Goal: Task Accomplishment & Management: Manage account settings

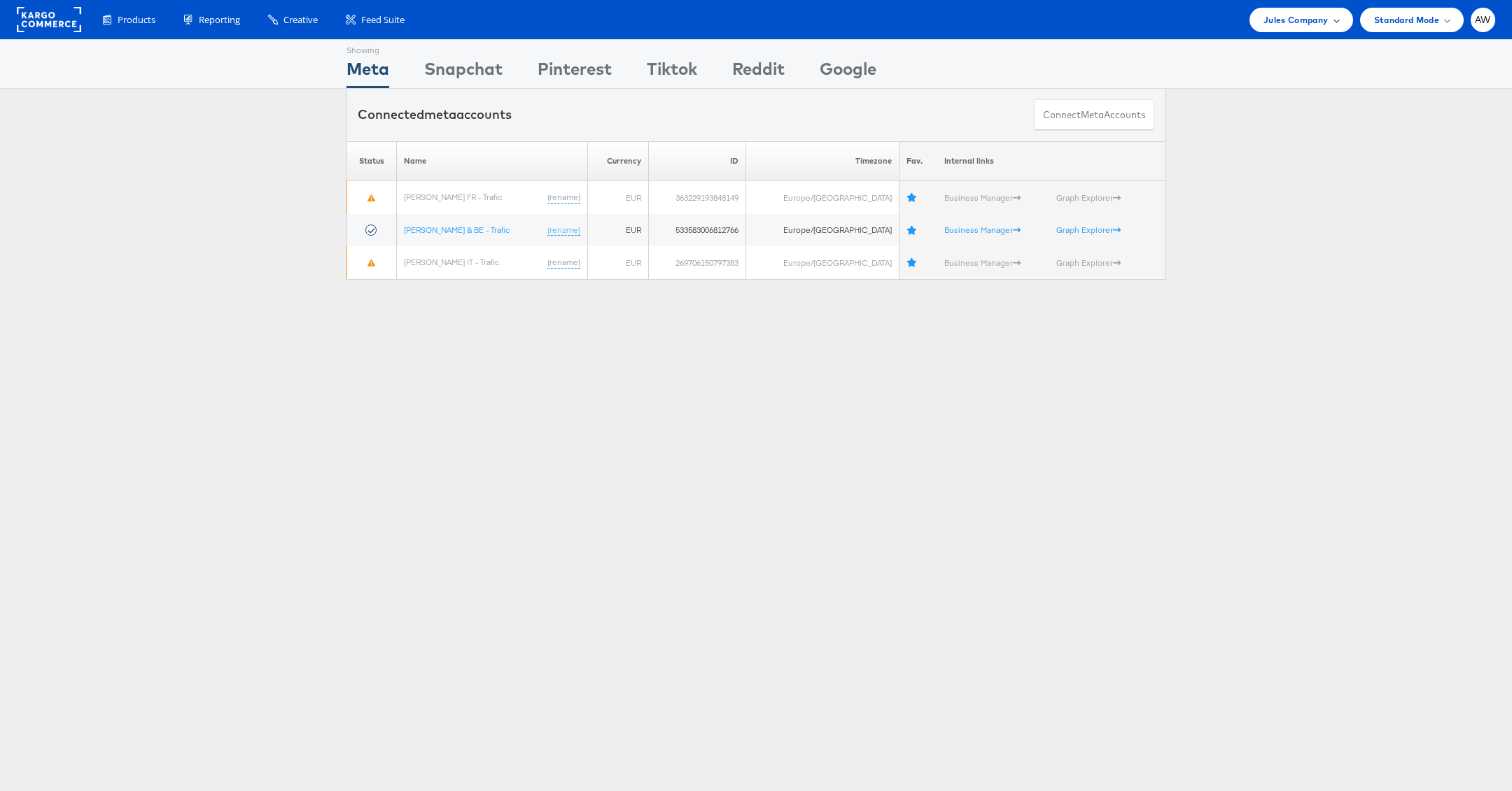
click at [1289, 30] on div "Jules Company" at bounding box center [1301, 20] width 103 height 25
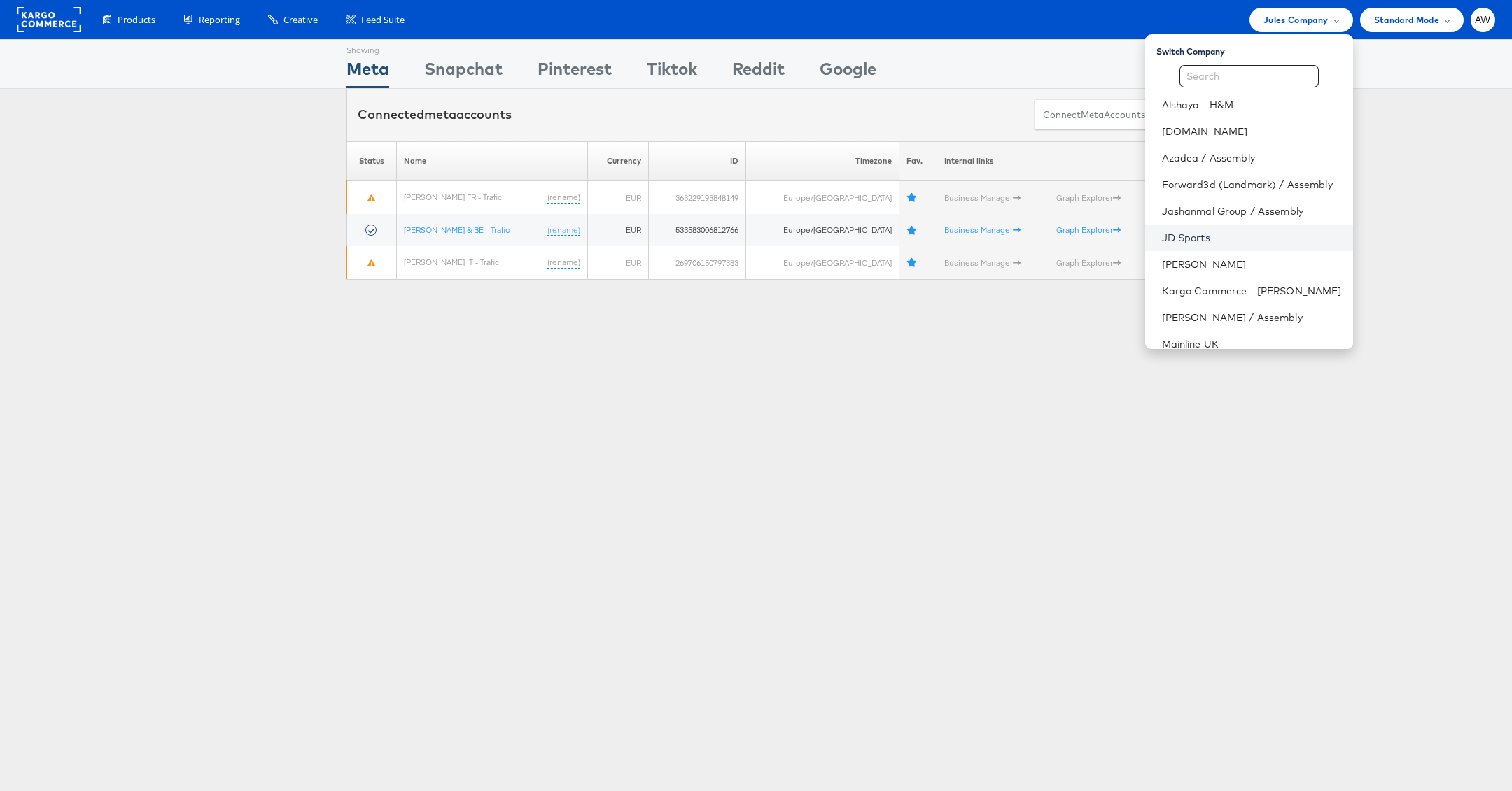
click at [1218, 242] on link "JD Sports" at bounding box center [1252, 238] width 180 height 14
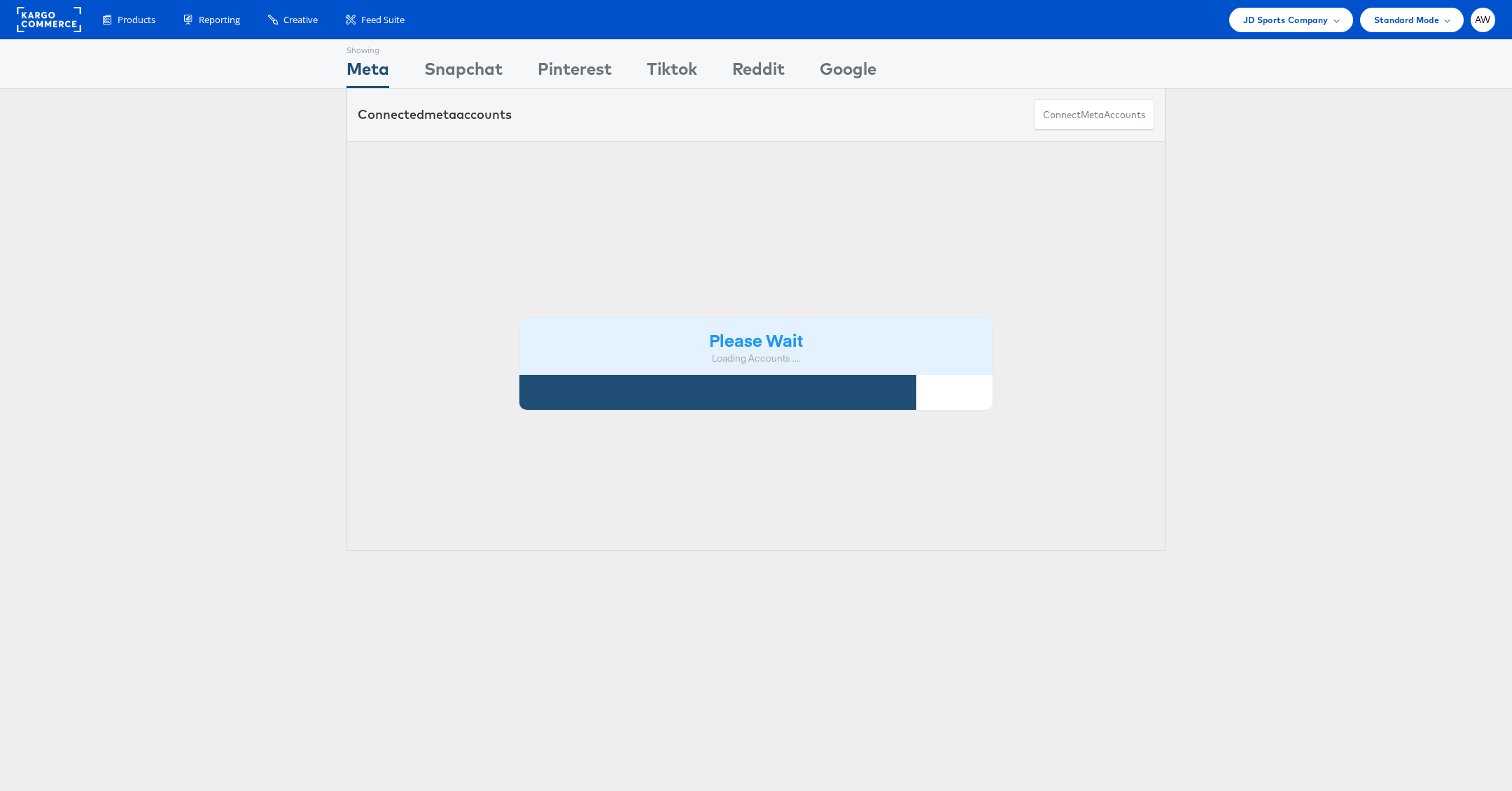
click at [711, 166] on div "Please Wait Loading Accounts ...." at bounding box center [756, 346] width 819 height 410
click at [673, 159] on div "Please Wait Loading Accounts ...." at bounding box center [756, 346] width 819 height 410
click at [651, 151] on div "Please Wait Loading Accounts ...." at bounding box center [756, 346] width 819 height 410
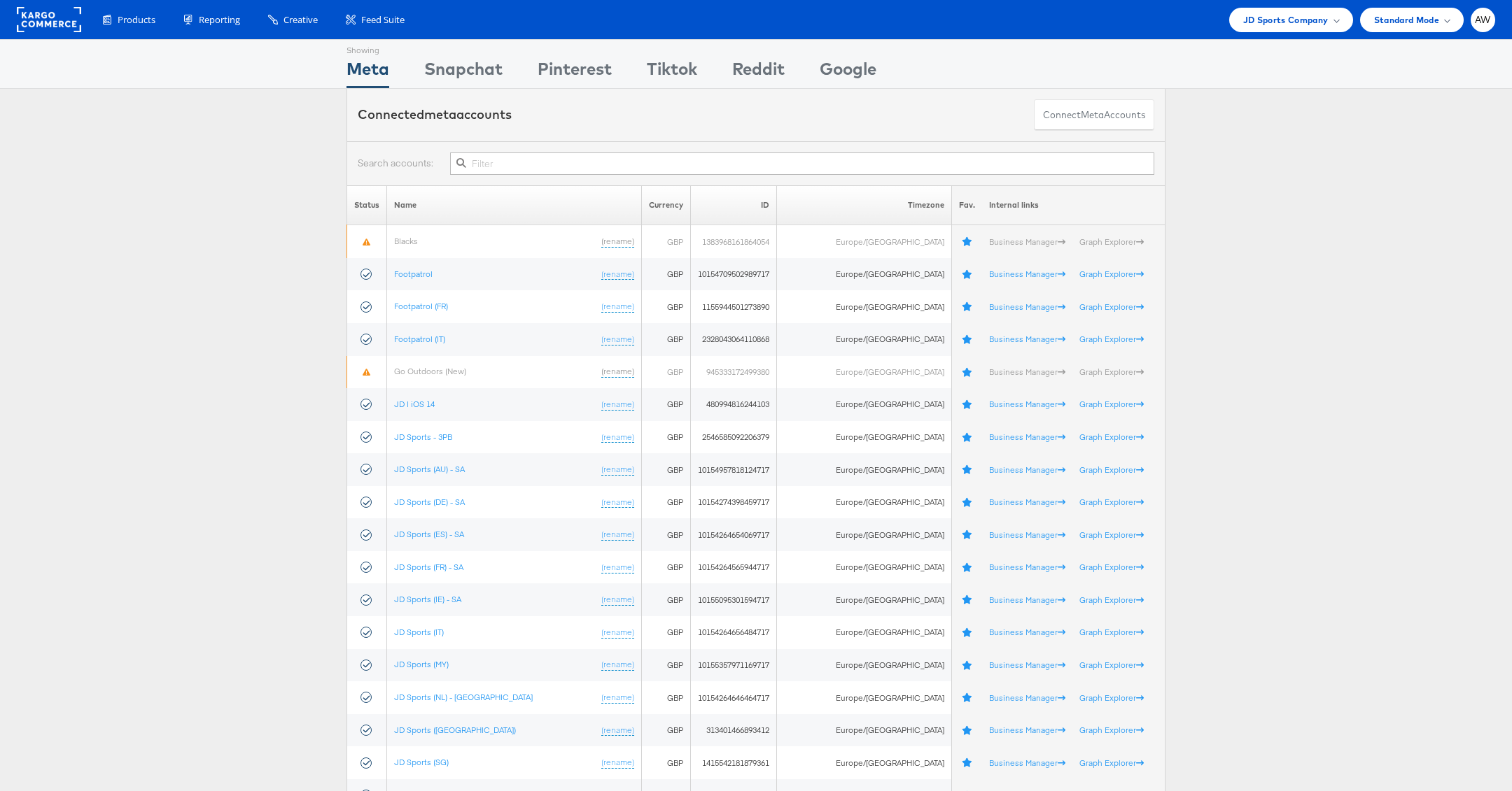
click at [625, 159] on input "text" at bounding box center [802, 163] width 704 height 22
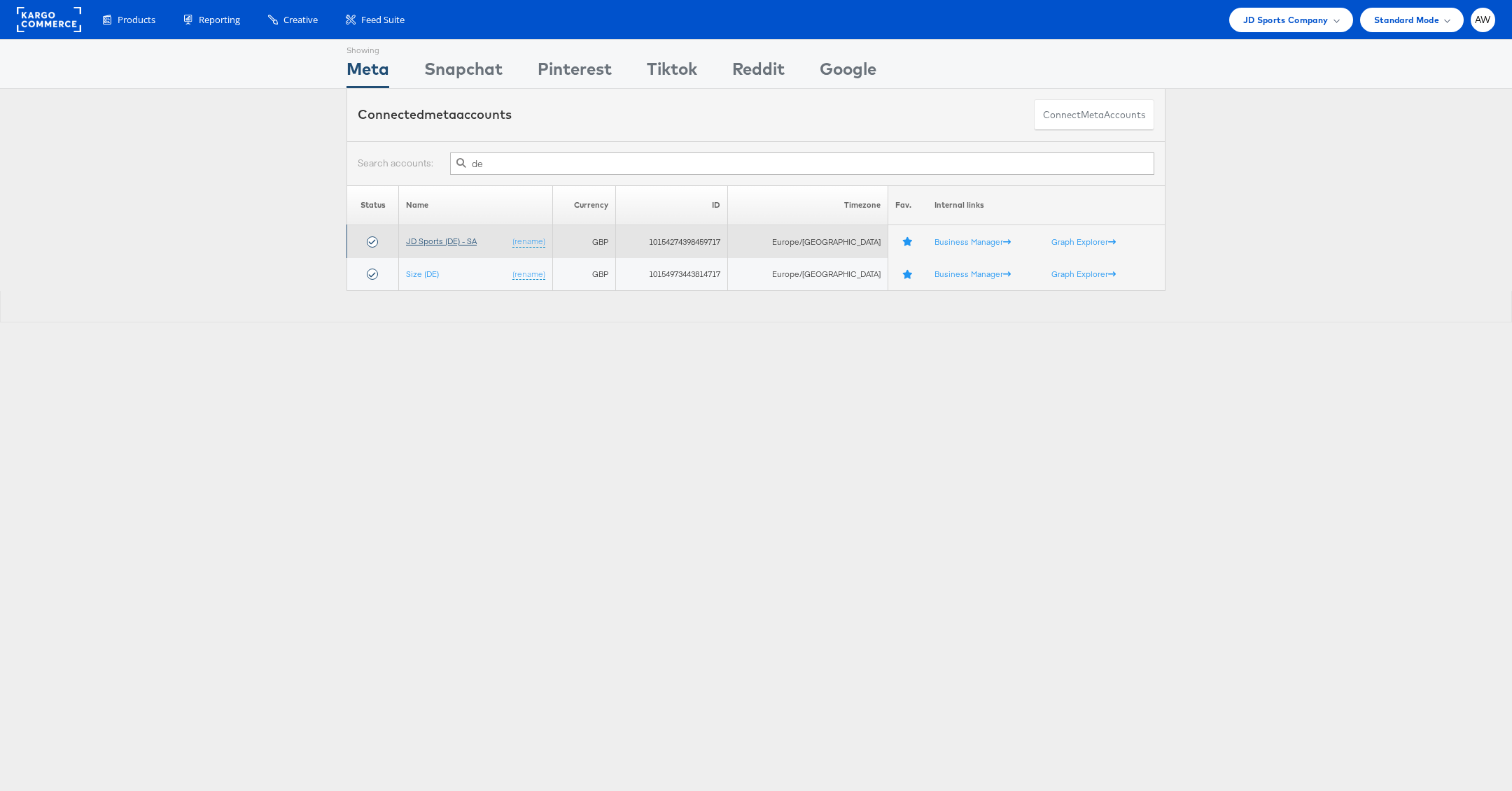
type input "de"
click at [460, 242] on link "JD Sports (DE) - SA" at bounding box center [441, 241] width 71 height 11
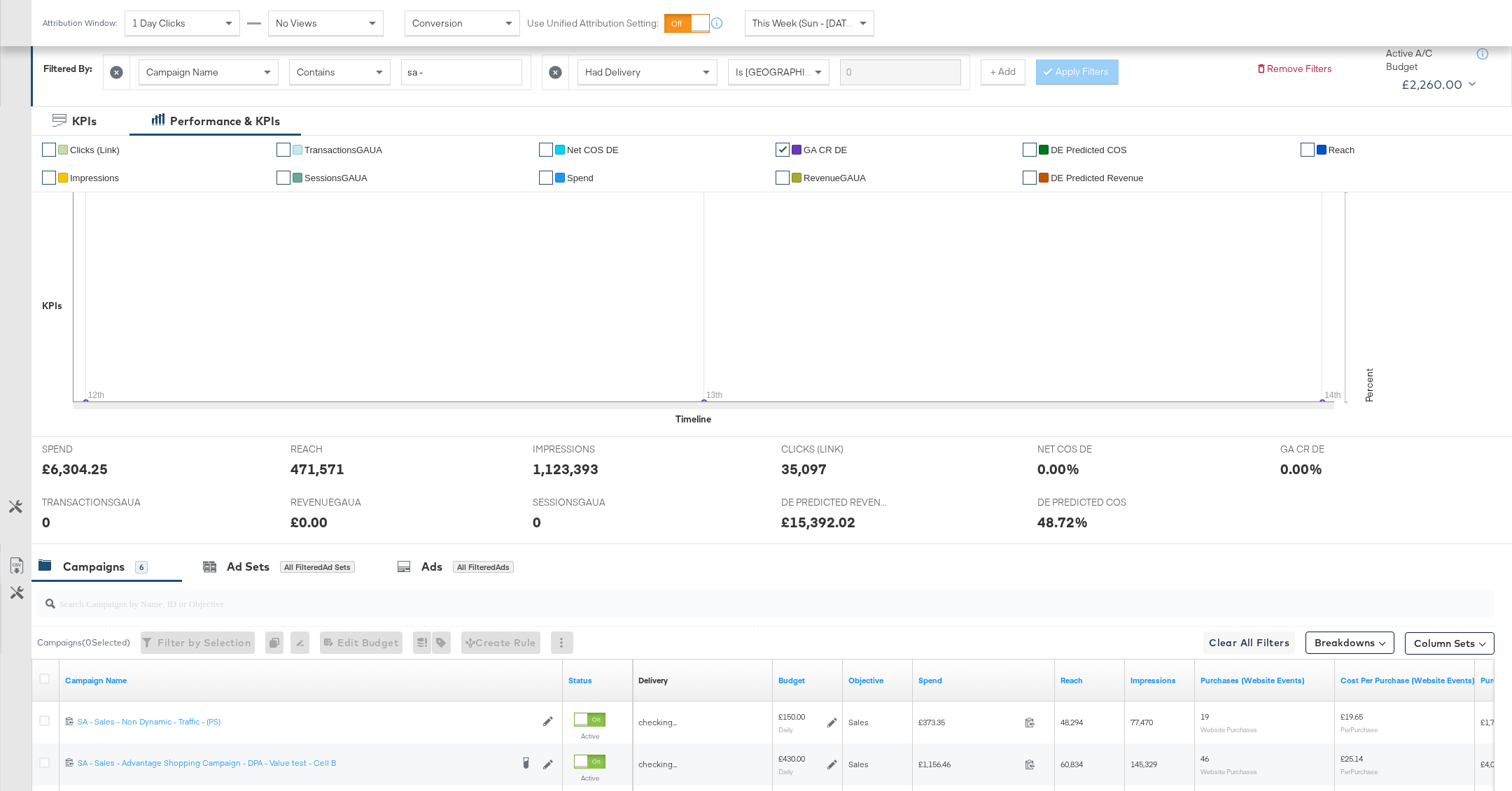
scroll to position [434, 0]
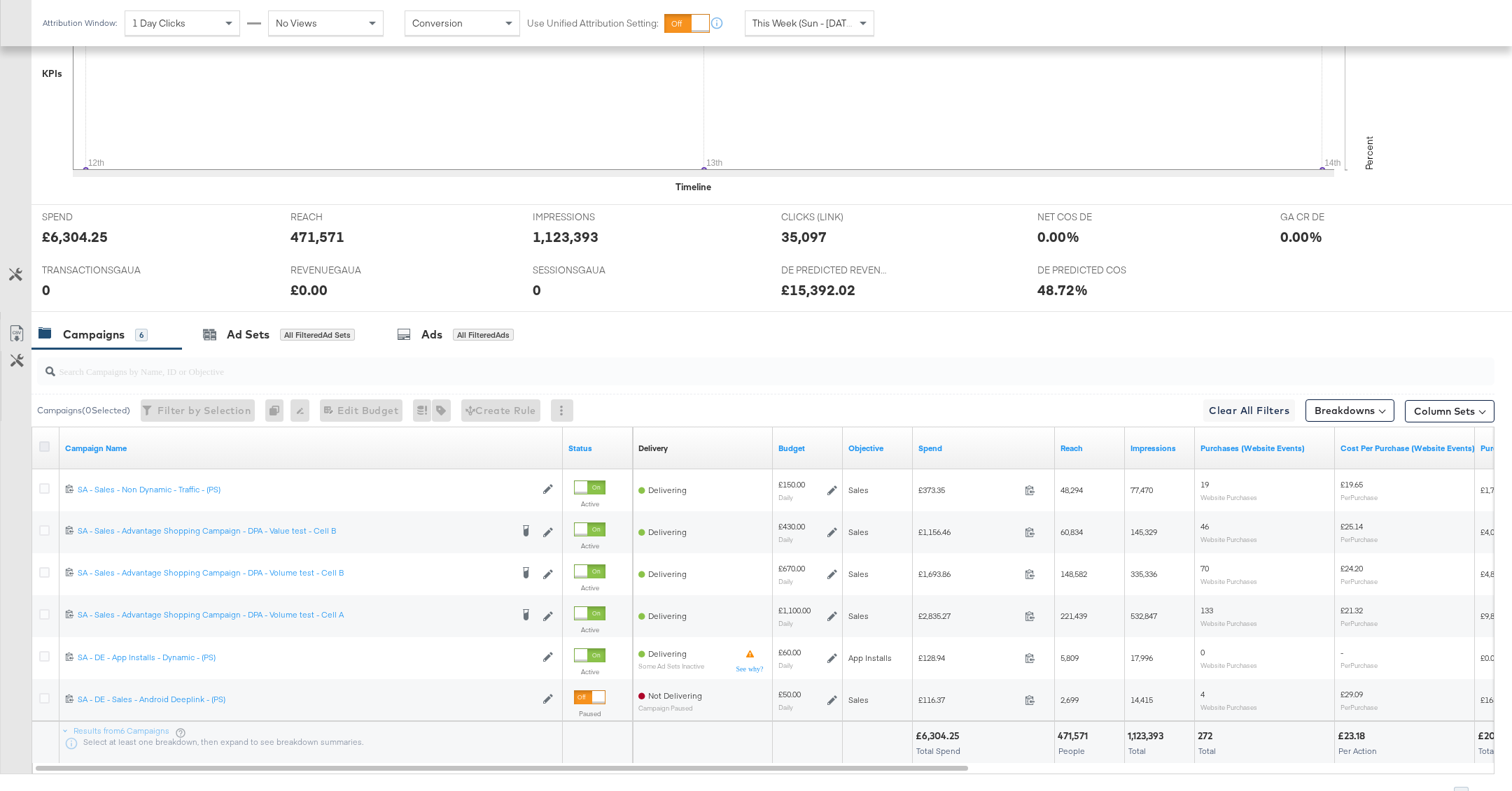
click at [43, 441] on icon at bounding box center [44, 446] width 11 height 11
click at [0, 0] on input "checkbox" at bounding box center [0, 0] width 0 height 0
click at [287, 344] on div "Ad Sets for 6 Campaigns" at bounding box center [276, 334] width 188 height 30
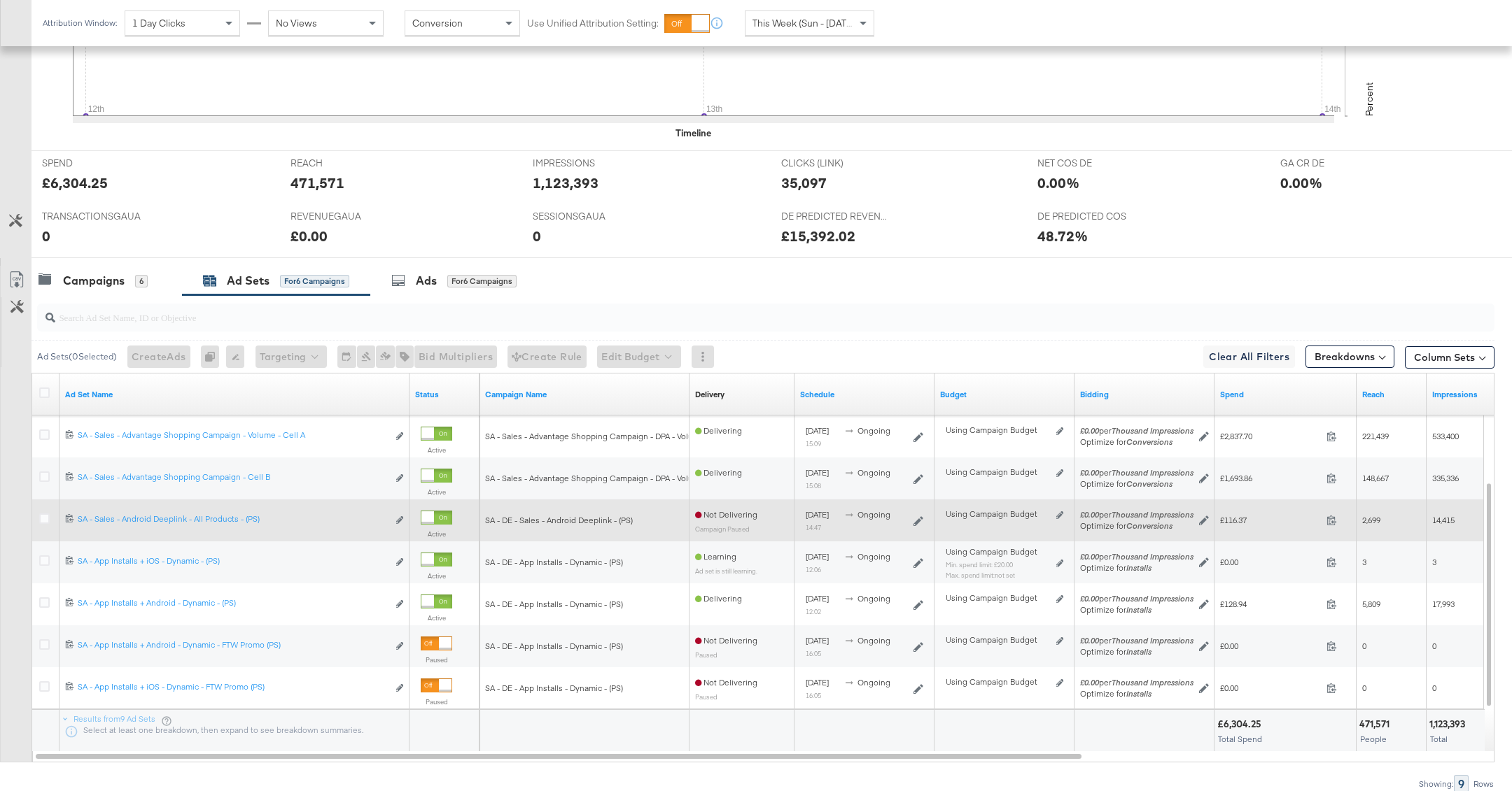
scroll to position [548, 0]
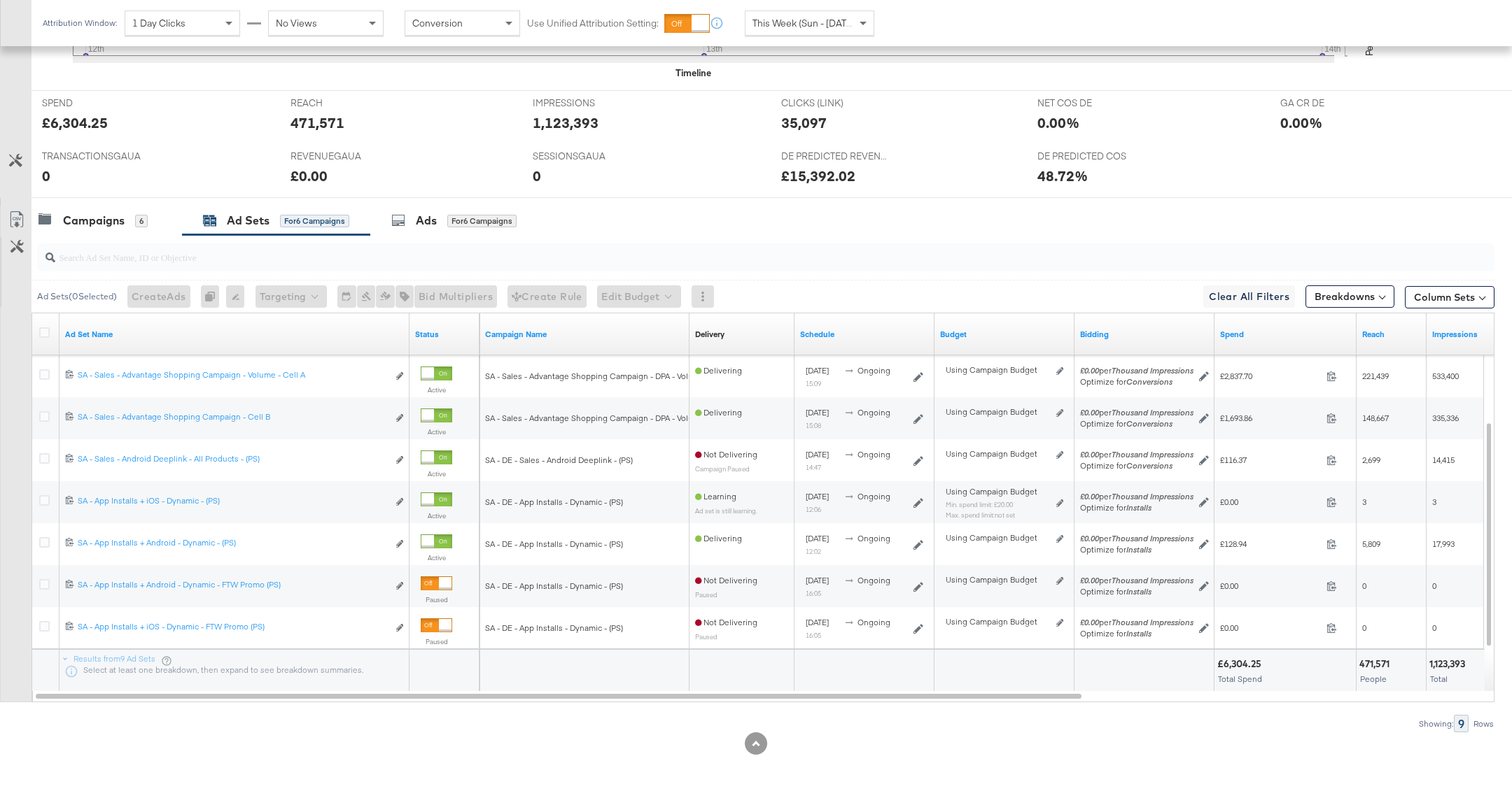
click at [135, 200] on div at bounding box center [756, 204] width 1512 height 12
click at [138, 216] on div "6" at bounding box center [141, 221] width 12 height 12
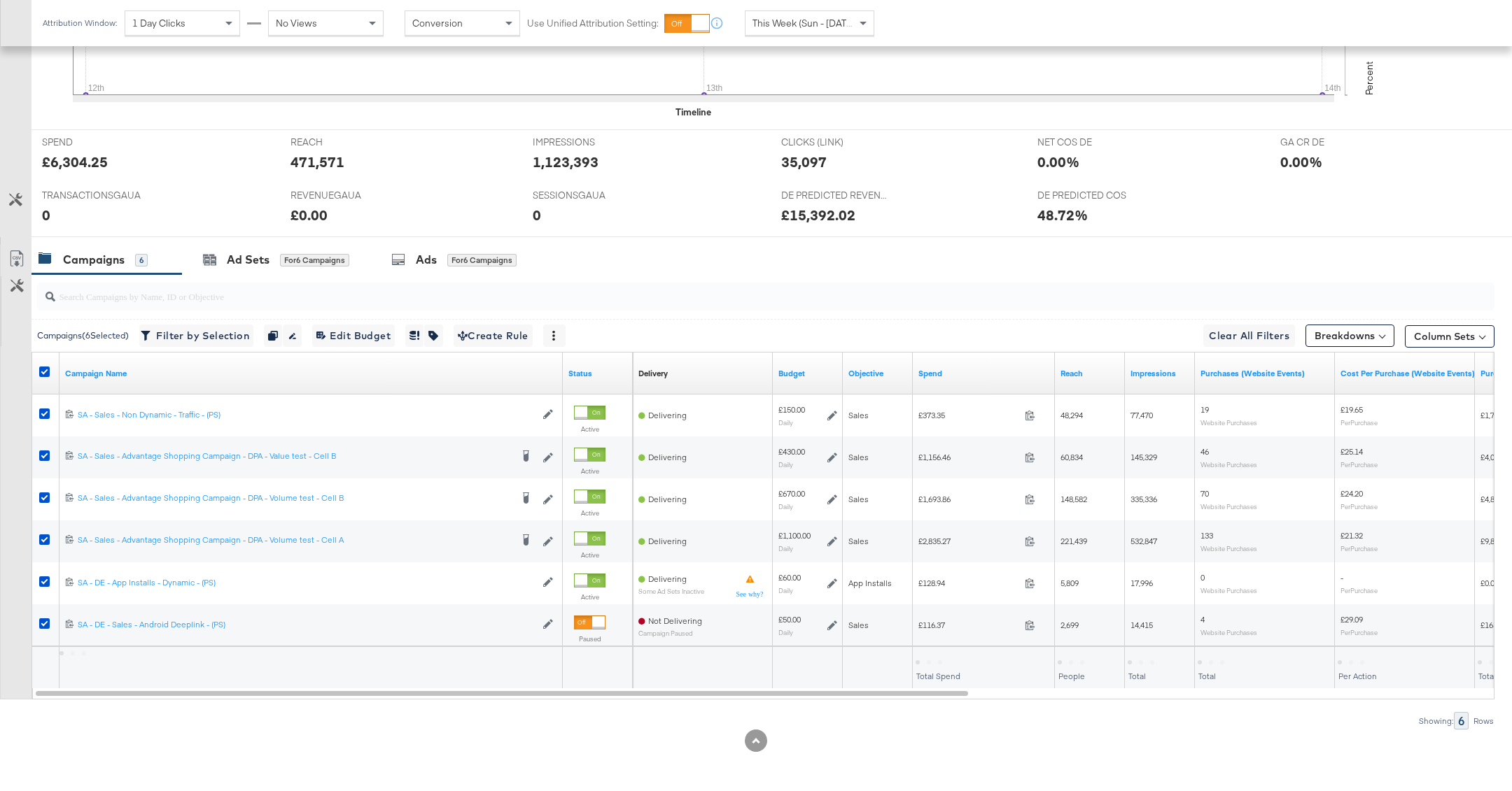
scroll to position [506, 0]
click at [43, 369] on icon at bounding box center [44, 374] width 11 height 11
click at [0, 0] on input "checkbox" at bounding box center [0, 0] width 0 height 0
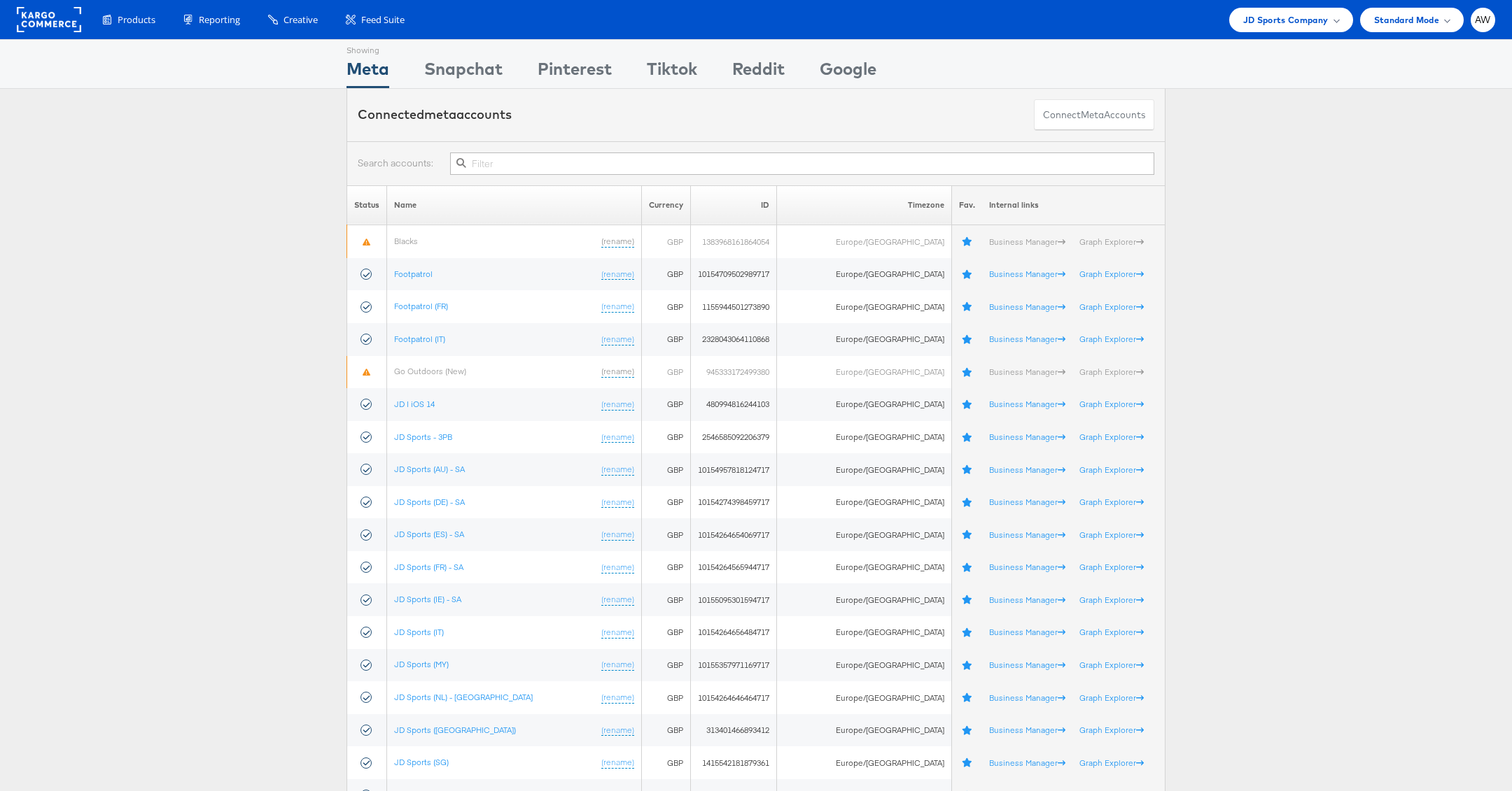
click at [750, 158] on input "text" at bounding box center [802, 163] width 704 height 22
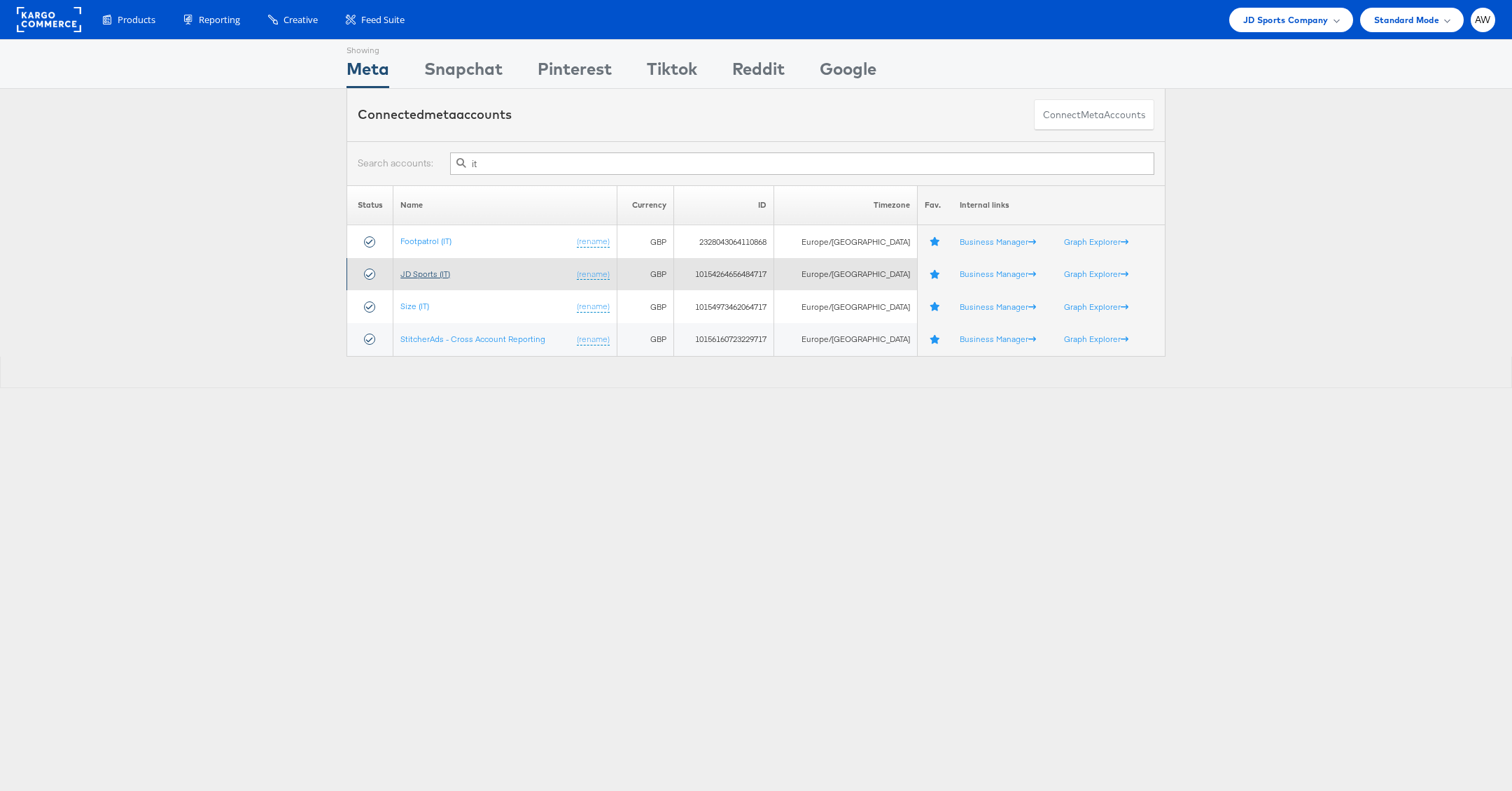
type input "it"
click at [439, 276] on link "JD Sports (IT)" at bounding box center [425, 273] width 50 height 11
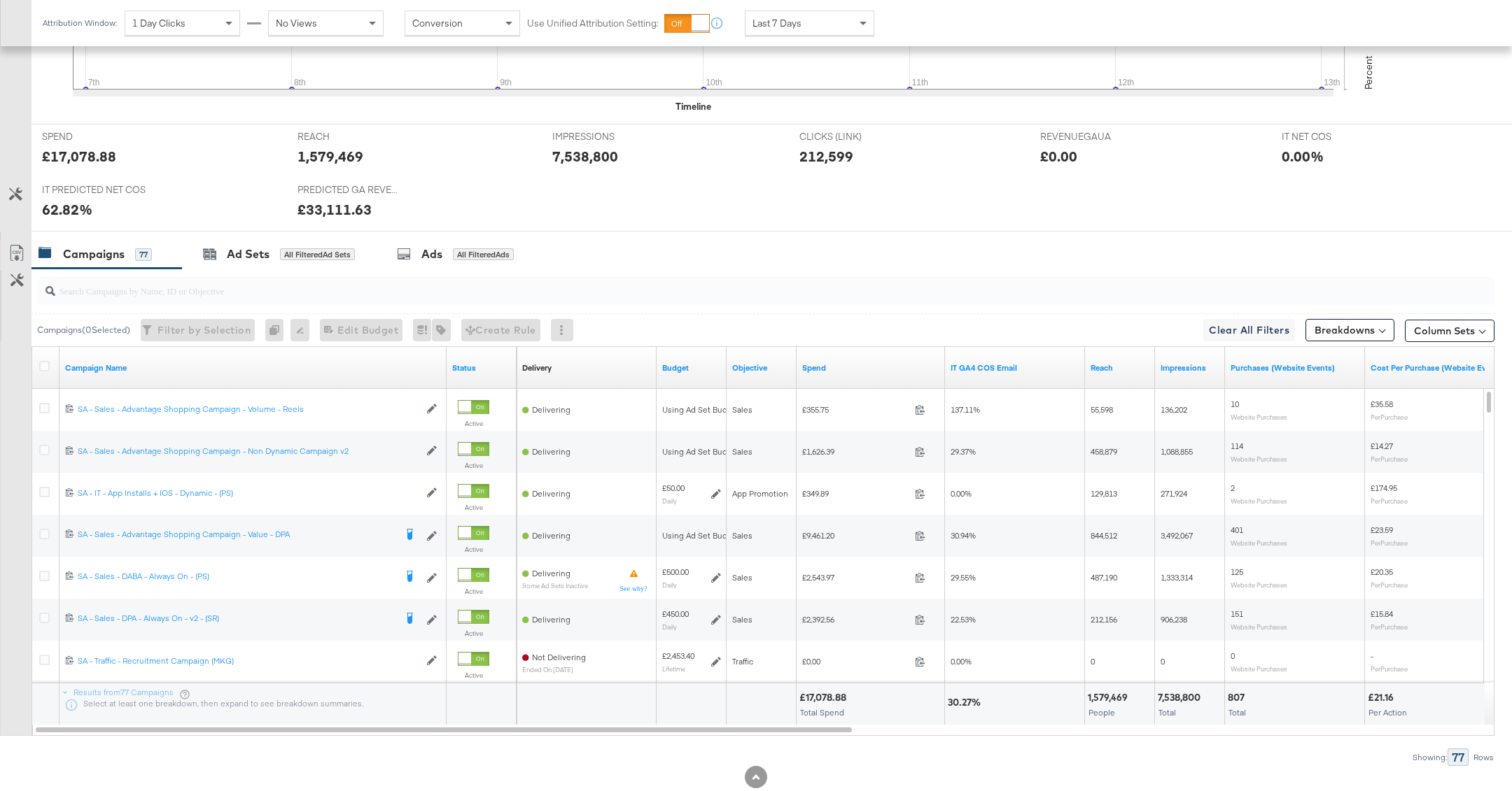
scroll to position [548, 0]
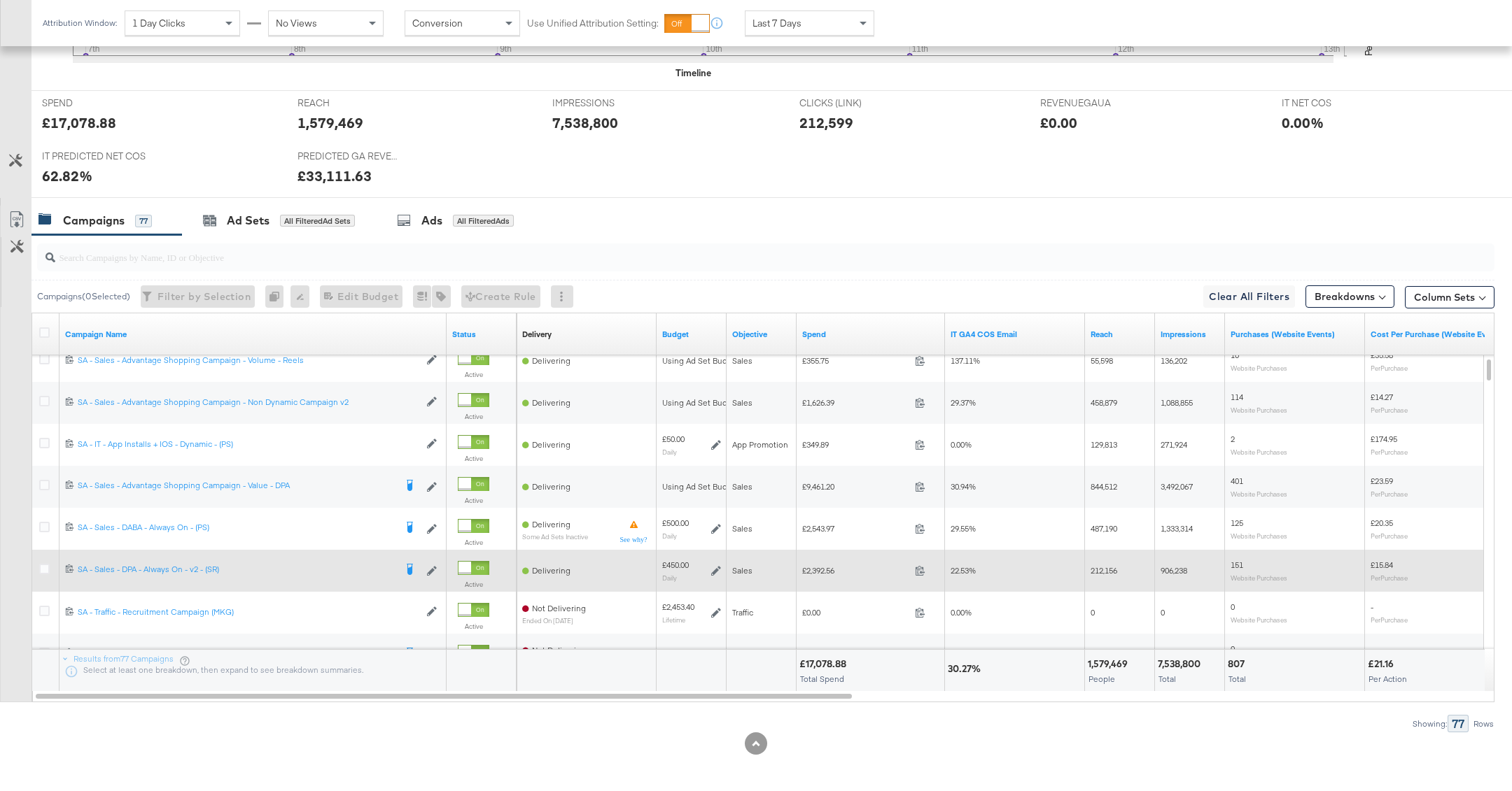
click at [36, 561] on div at bounding box center [46, 570] width 26 height 25
click at [40, 561] on div at bounding box center [46, 570] width 26 height 25
click at [46, 568] on icon at bounding box center [44, 569] width 11 height 11
click at [0, 0] on input "checkbox" at bounding box center [0, 0] width 0 height 0
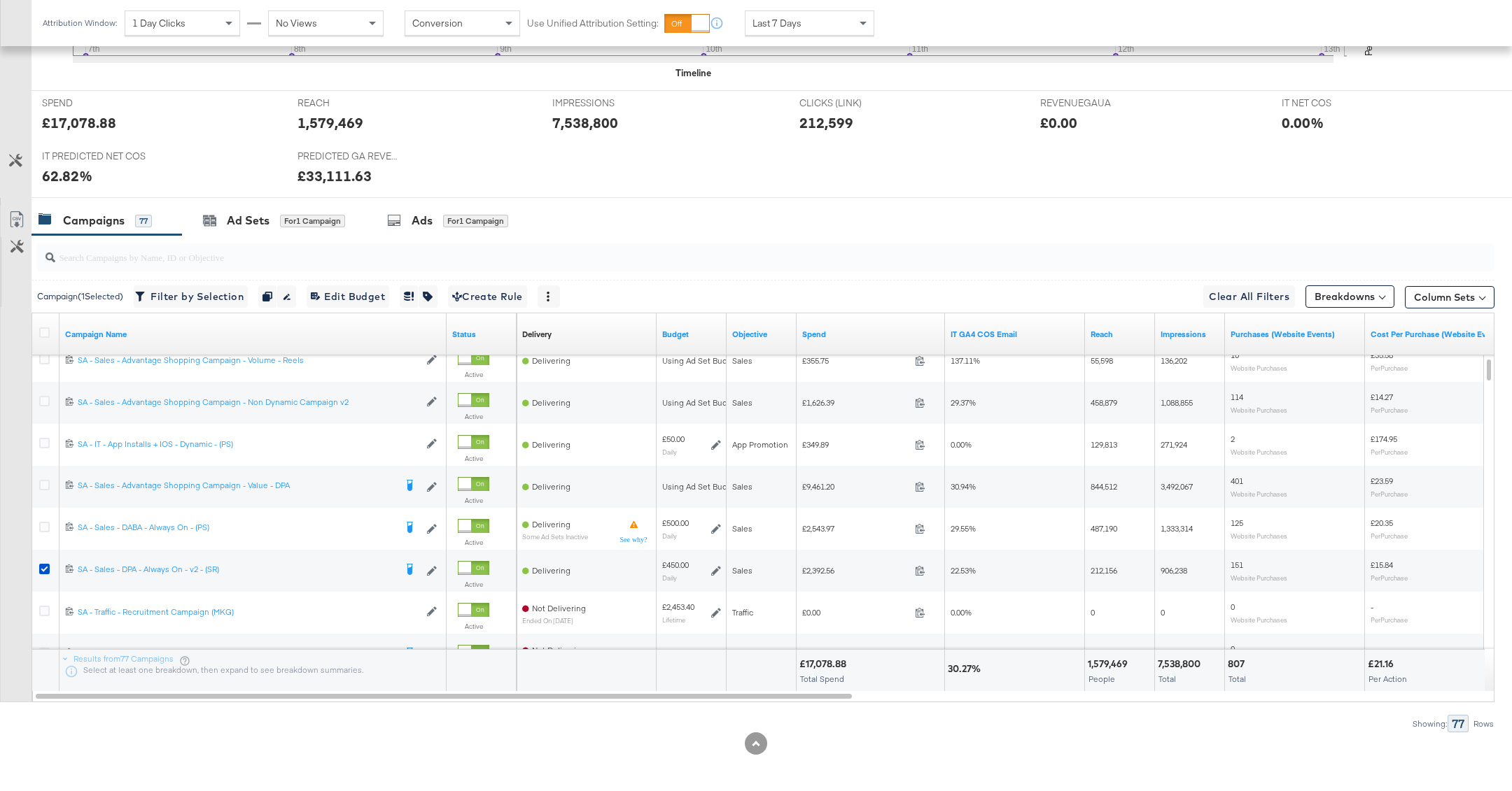
click at [283, 238] on input "search" at bounding box center [707, 251] width 1304 height 27
click at [271, 217] on div "Ad Sets for 1 Campaign" at bounding box center [274, 221] width 142 height 16
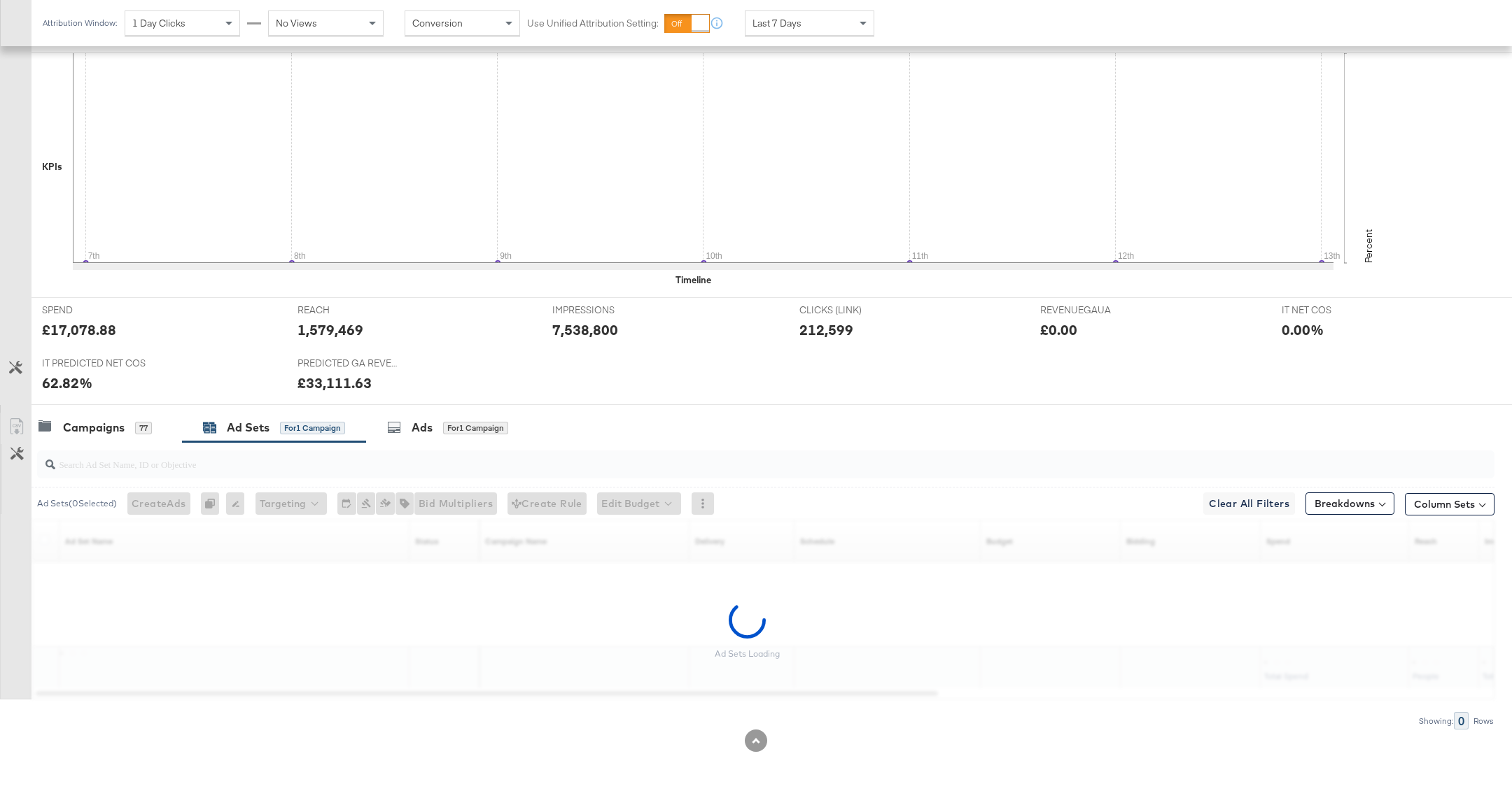
scroll to position [338, 0]
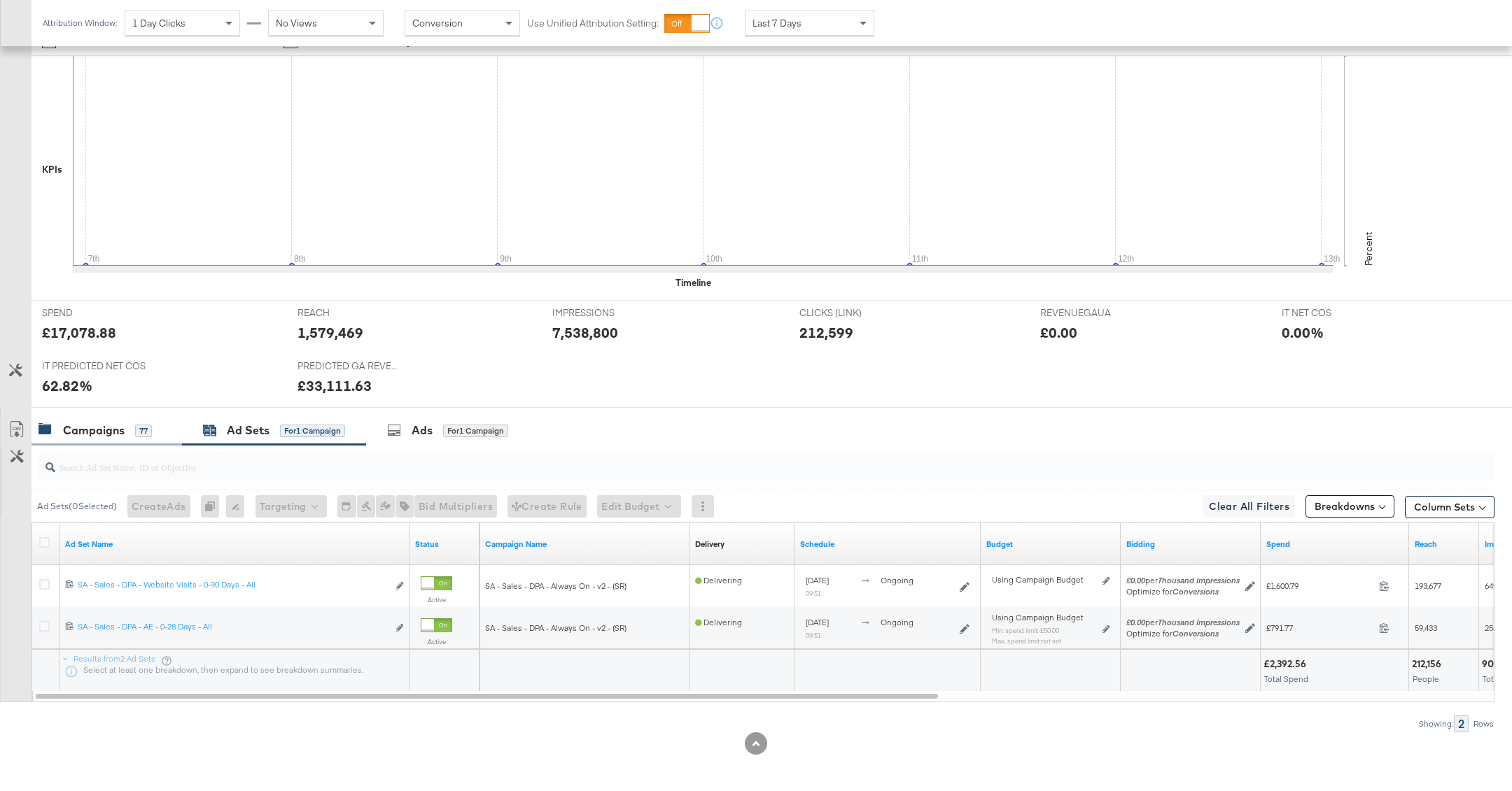
click at [125, 428] on div "Campaigns 77" at bounding box center [95, 430] width 113 height 16
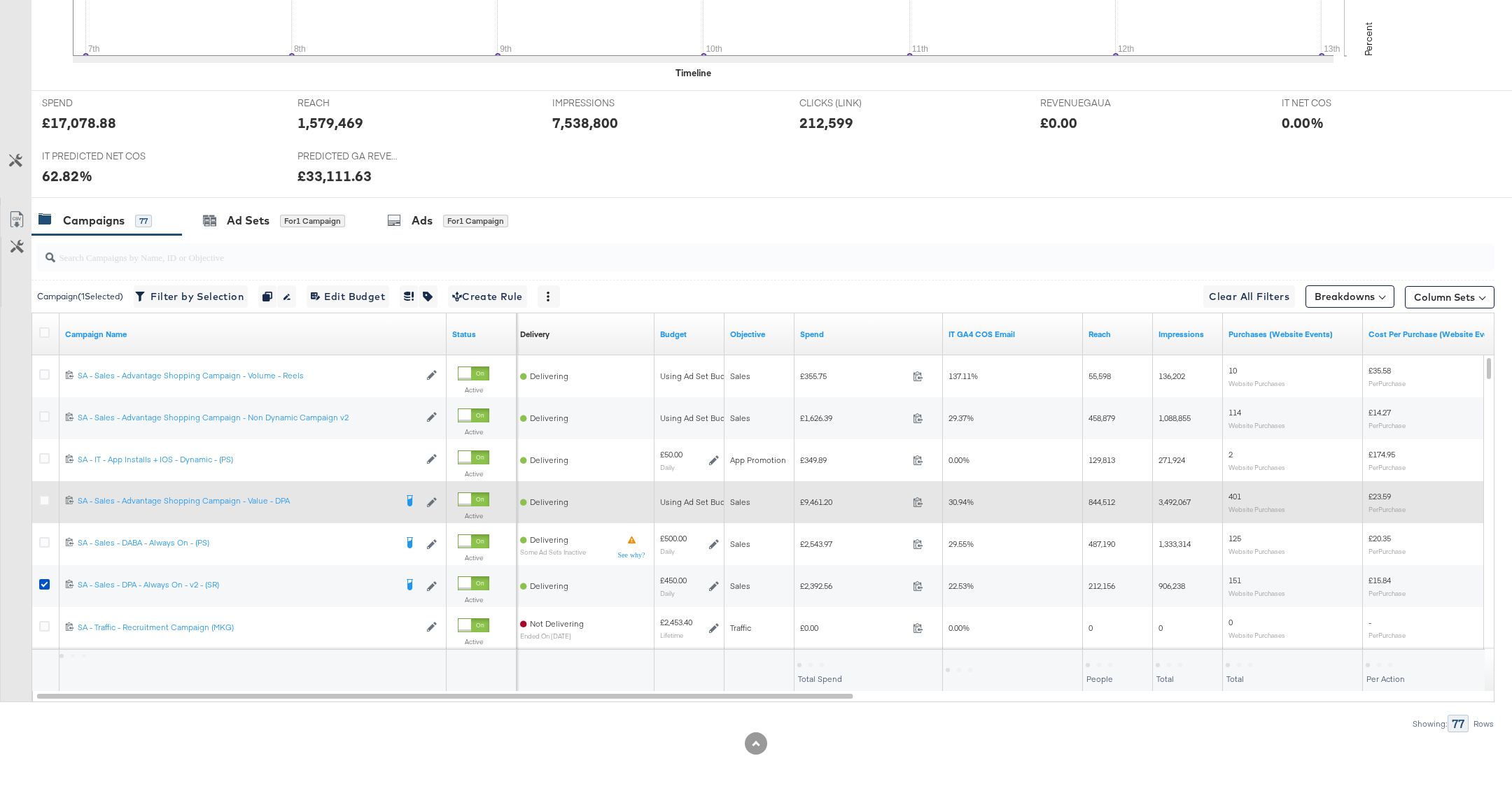
scroll to position [0, 0]
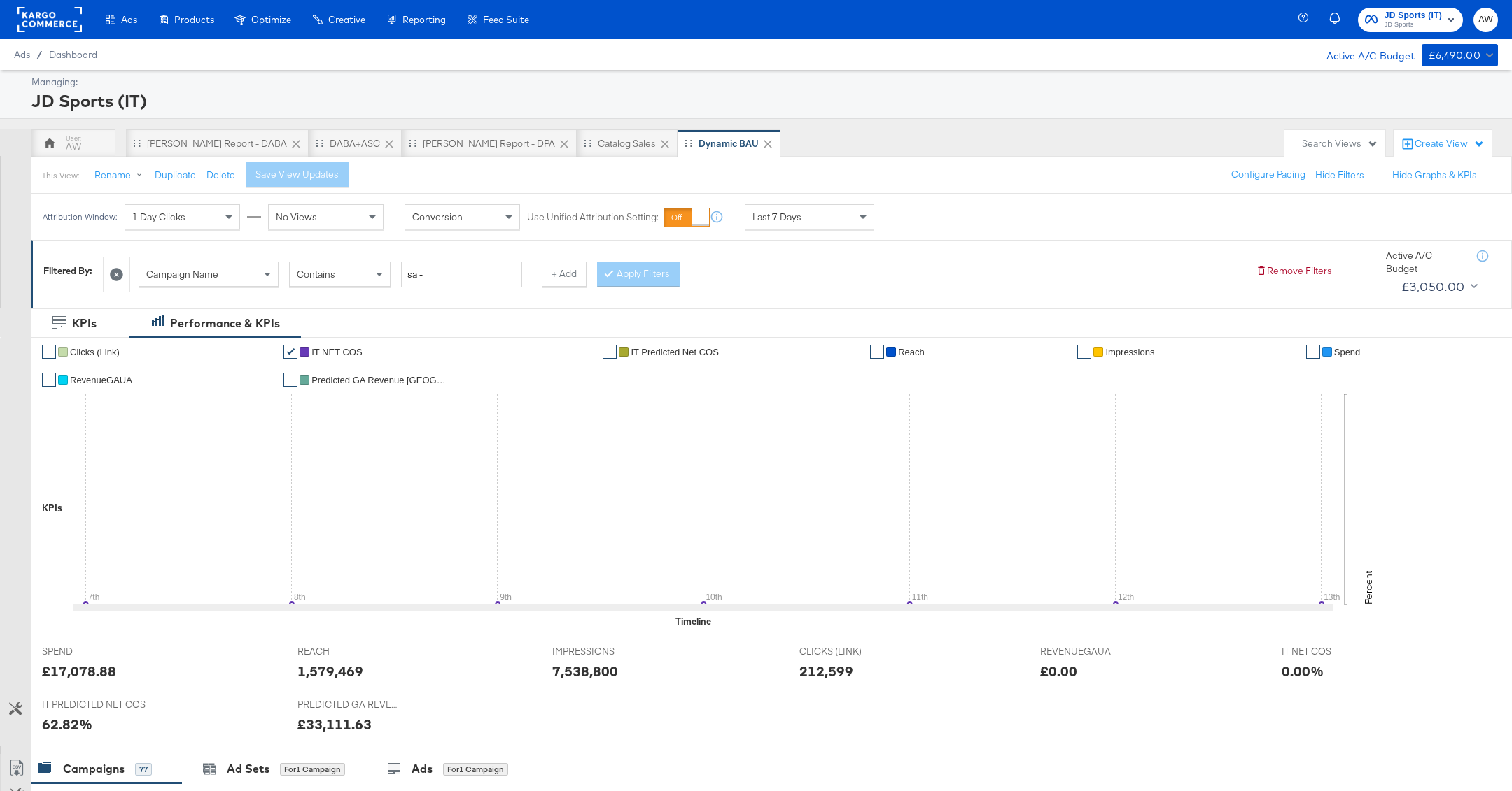
click at [1442, 27] on span "JD Sports (IT) JD Sports" at bounding box center [1410, 19] width 91 height 22
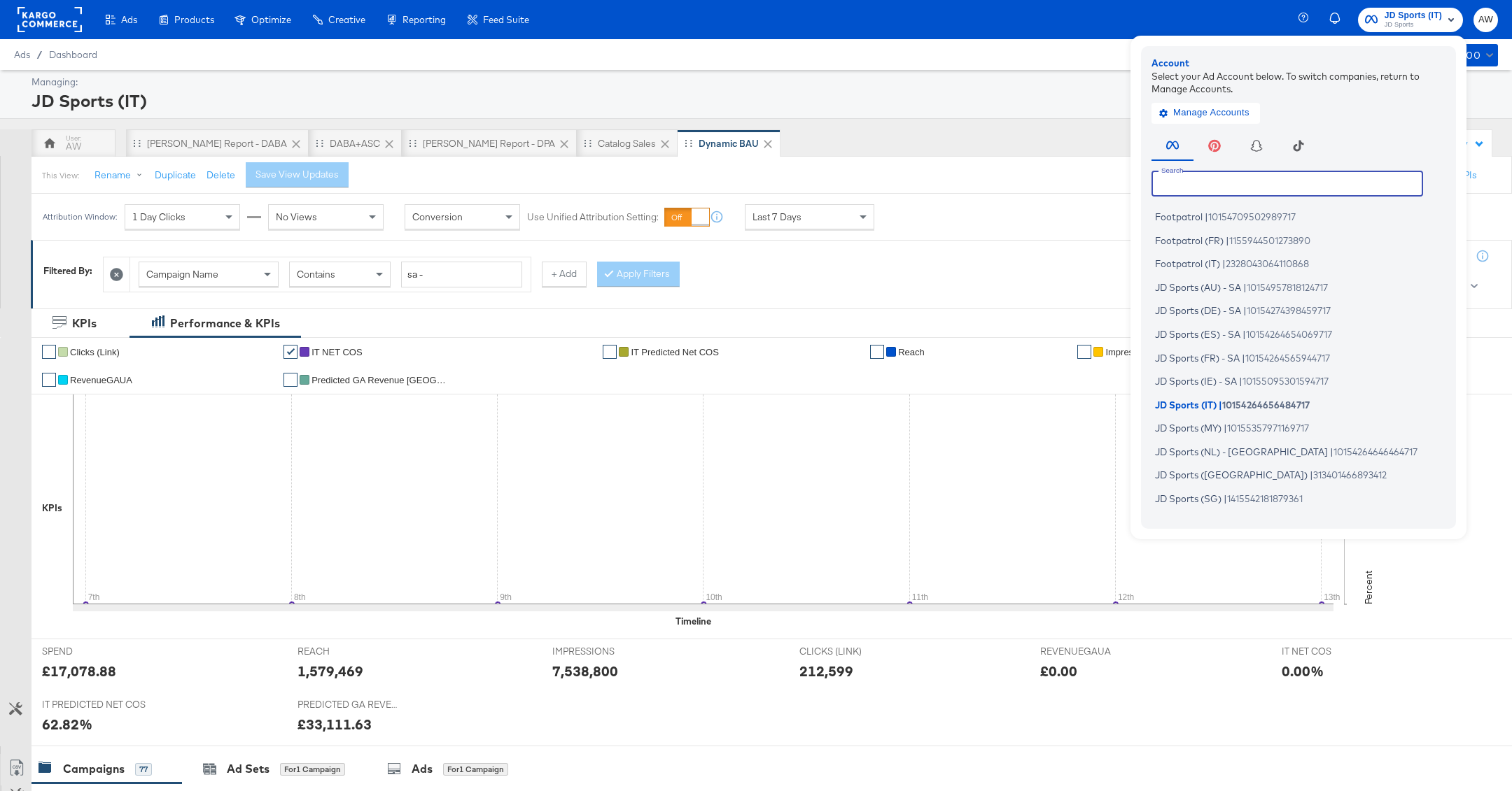
click at [1247, 182] on input "text" at bounding box center [1287, 183] width 272 height 25
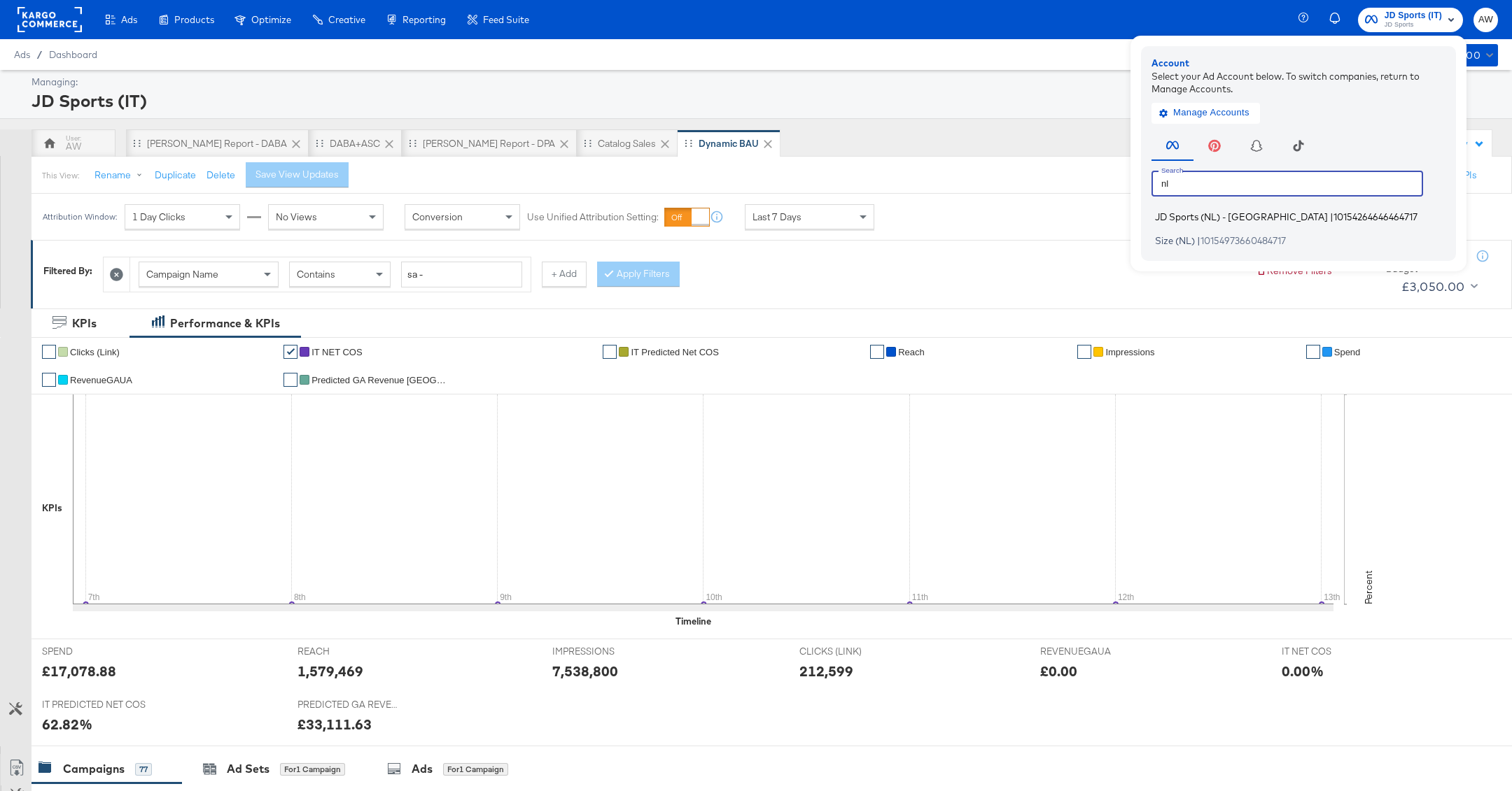
type input "nl"
click at [1334, 215] on span "10154264646464717" at bounding box center [1376, 217] width 84 height 12
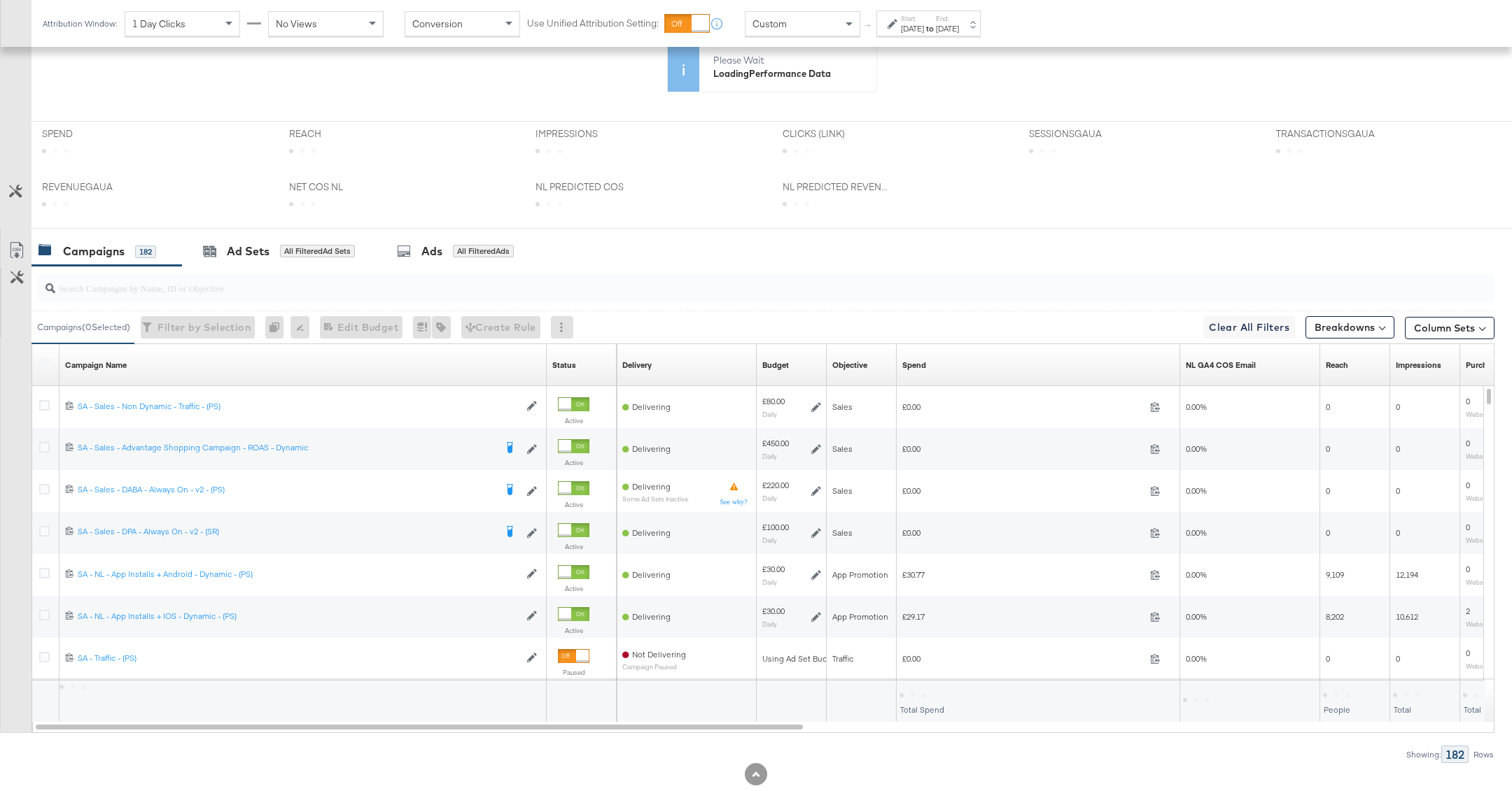
scroll to position [550, 0]
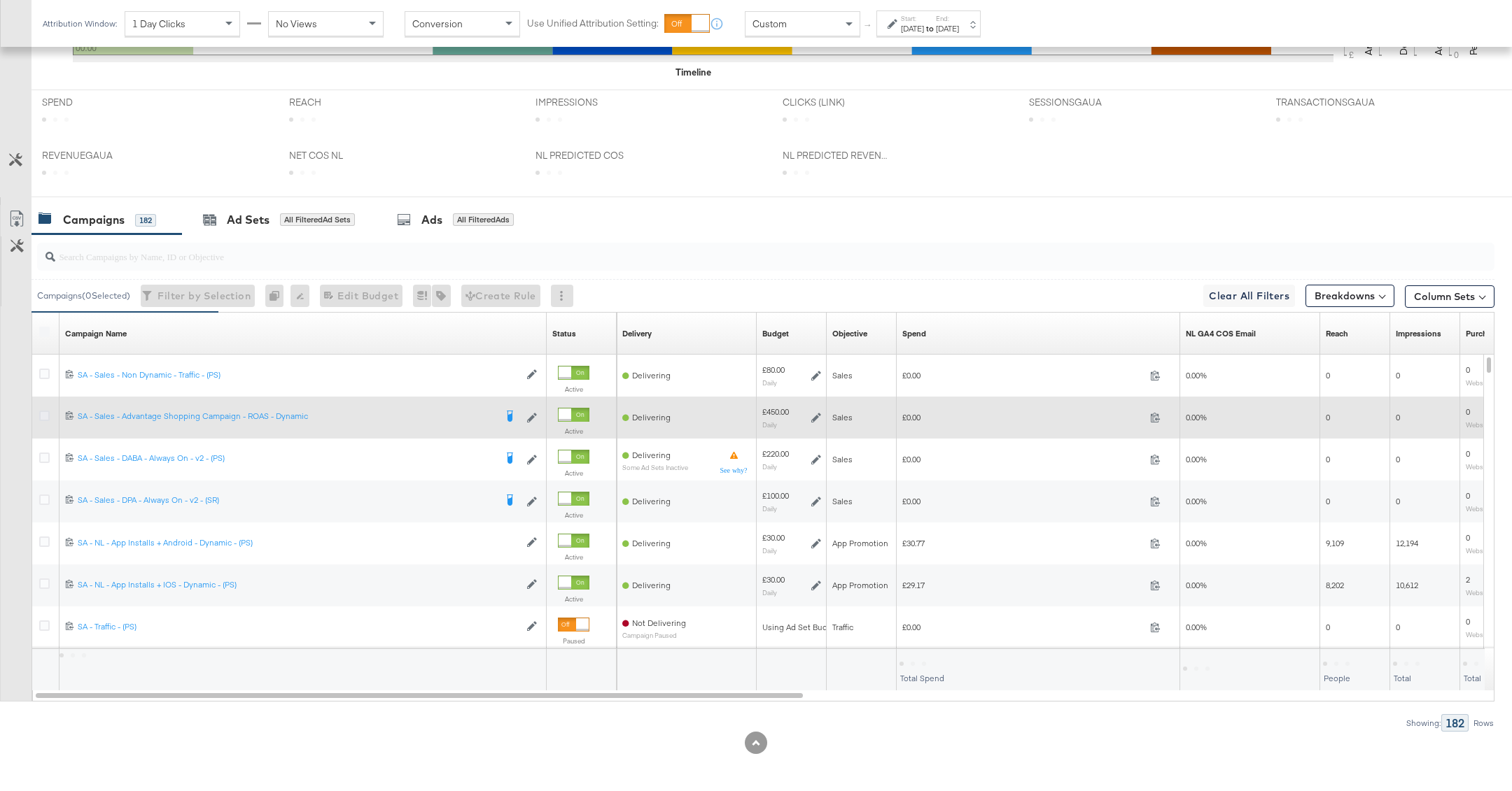
click at [43, 413] on icon at bounding box center [44, 415] width 11 height 11
click at [0, 0] on input "checkbox" at bounding box center [0, 0] width 0 height 0
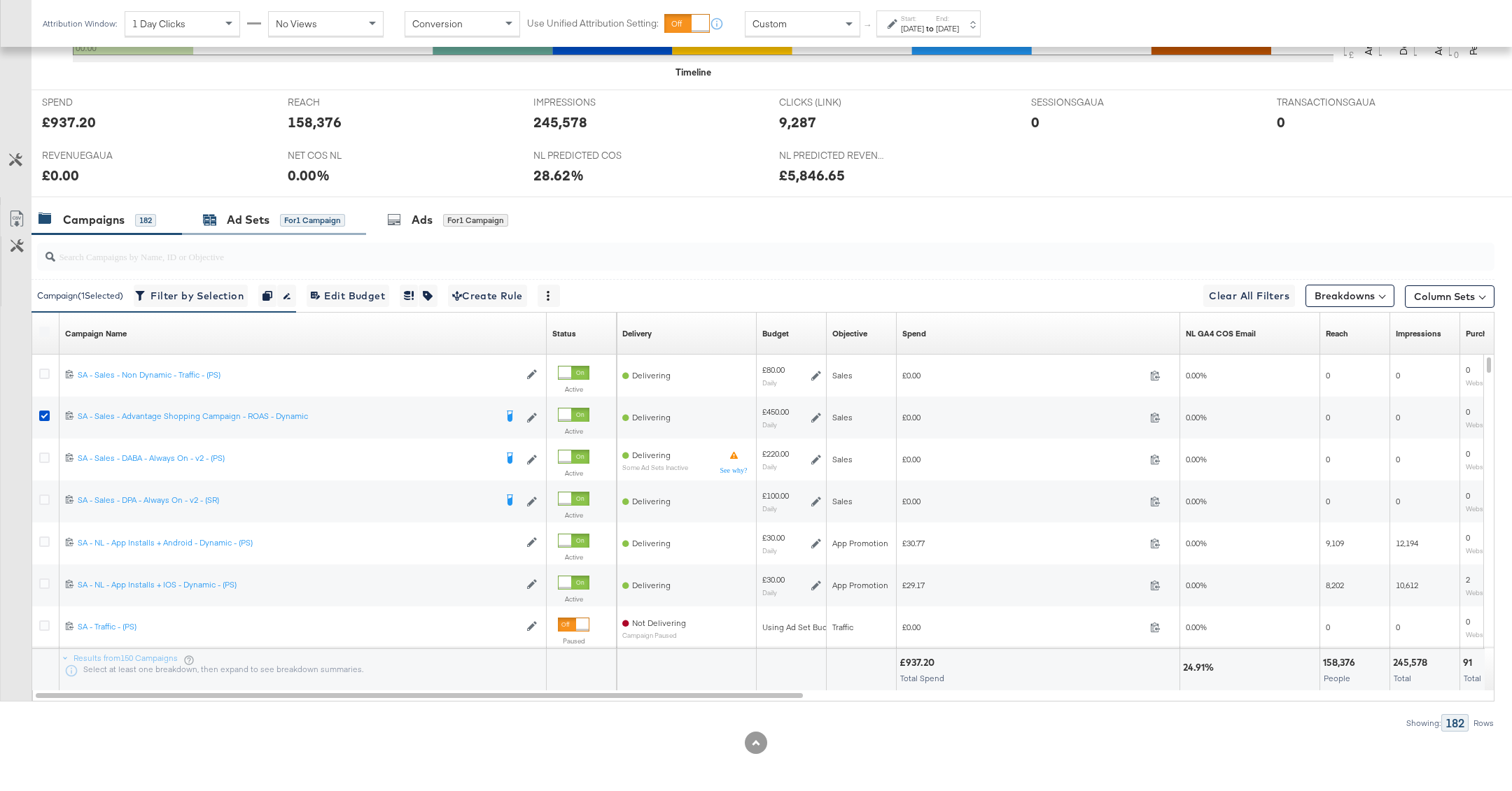
click at [252, 221] on div "Ad Sets" at bounding box center [248, 220] width 43 height 16
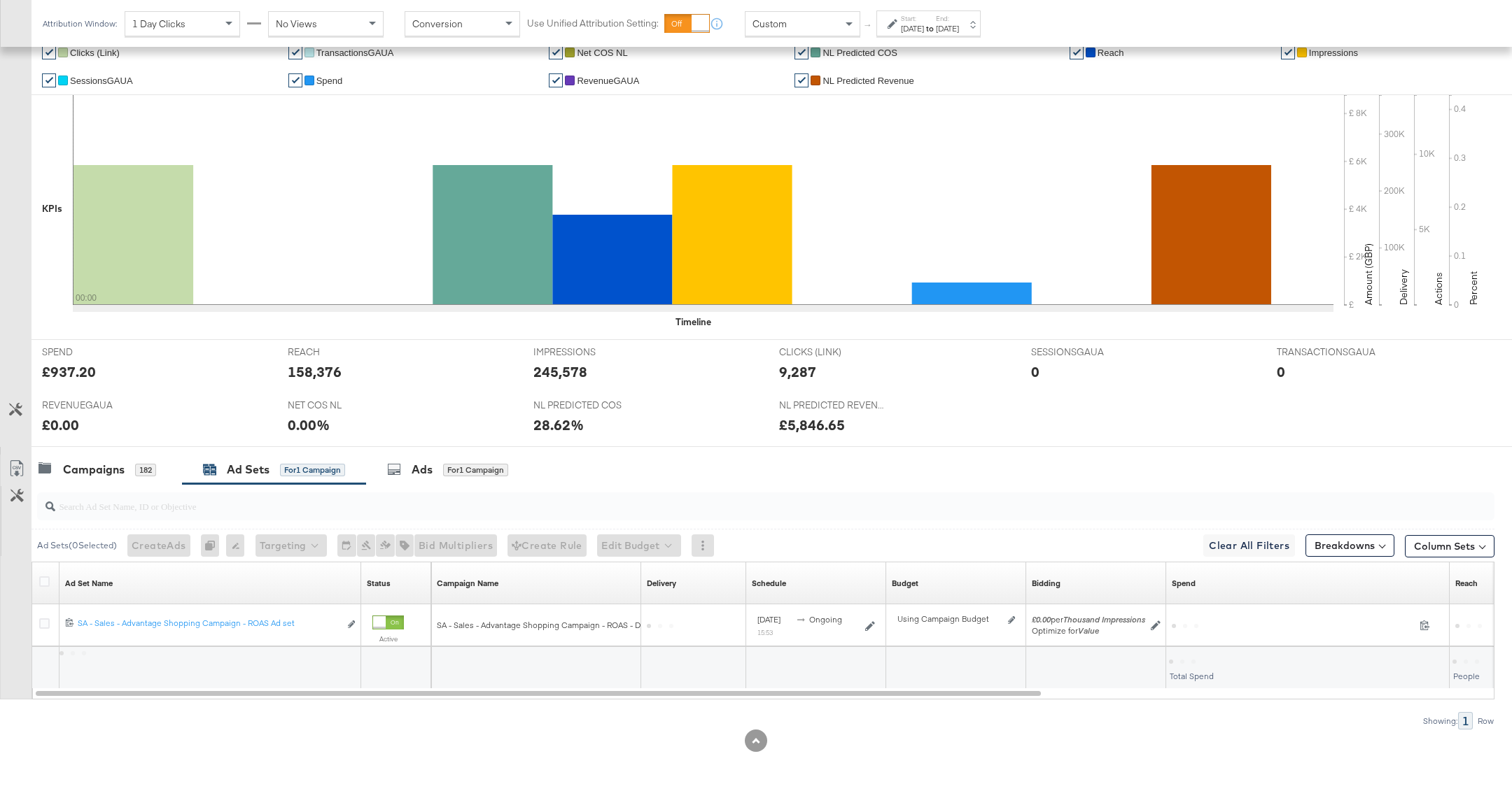
scroll to position [298, 0]
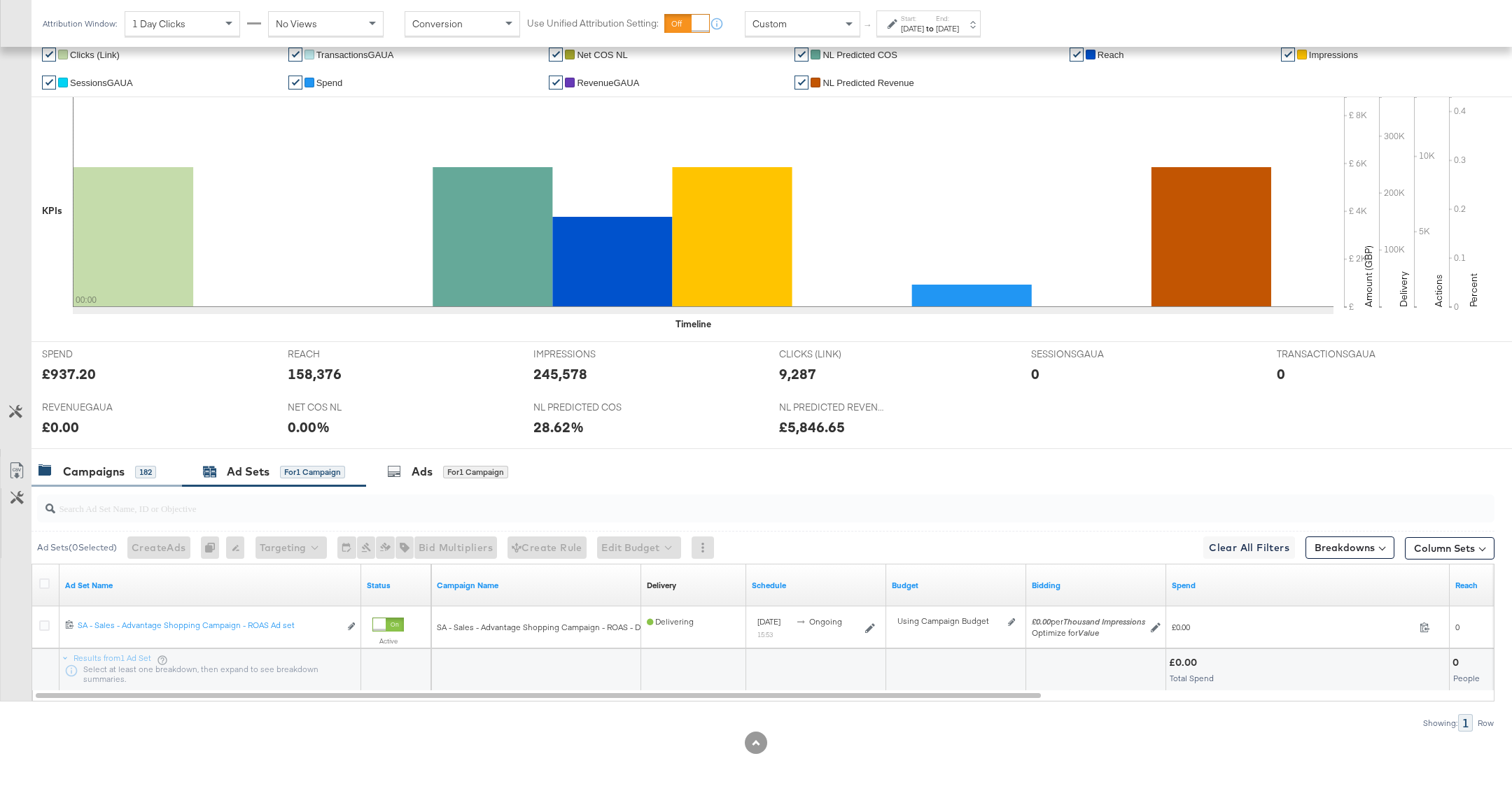
click at [130, 483] on div "Campaigns 182" at bounding box center [106, 472] width 151 height 30
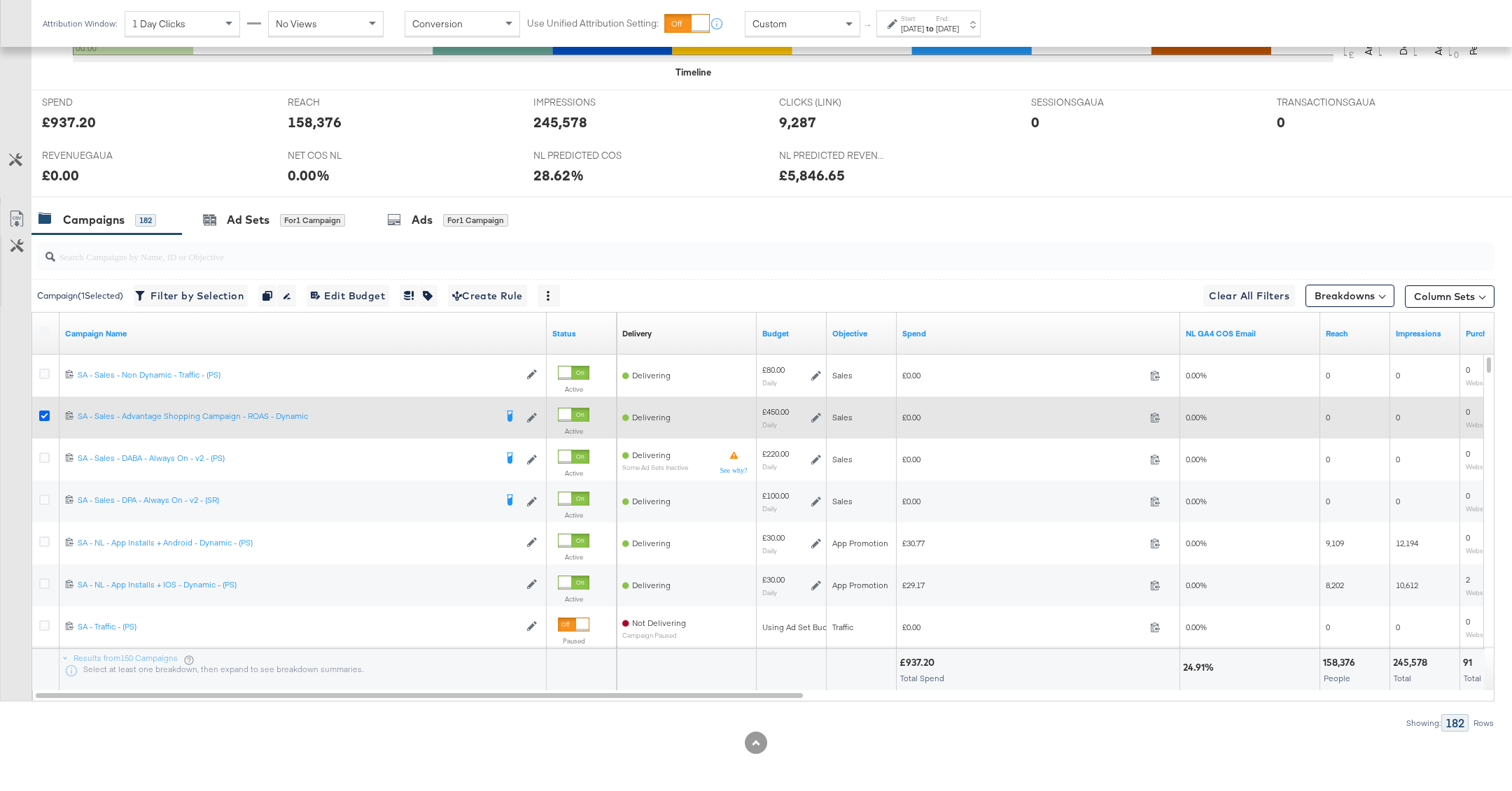
click at [40, 410] on icon at bounding box center [44, 415] width 11 height 11
click at [0, 0] on input "checkbox" at bounding box center [0, 0] width 0 height 0
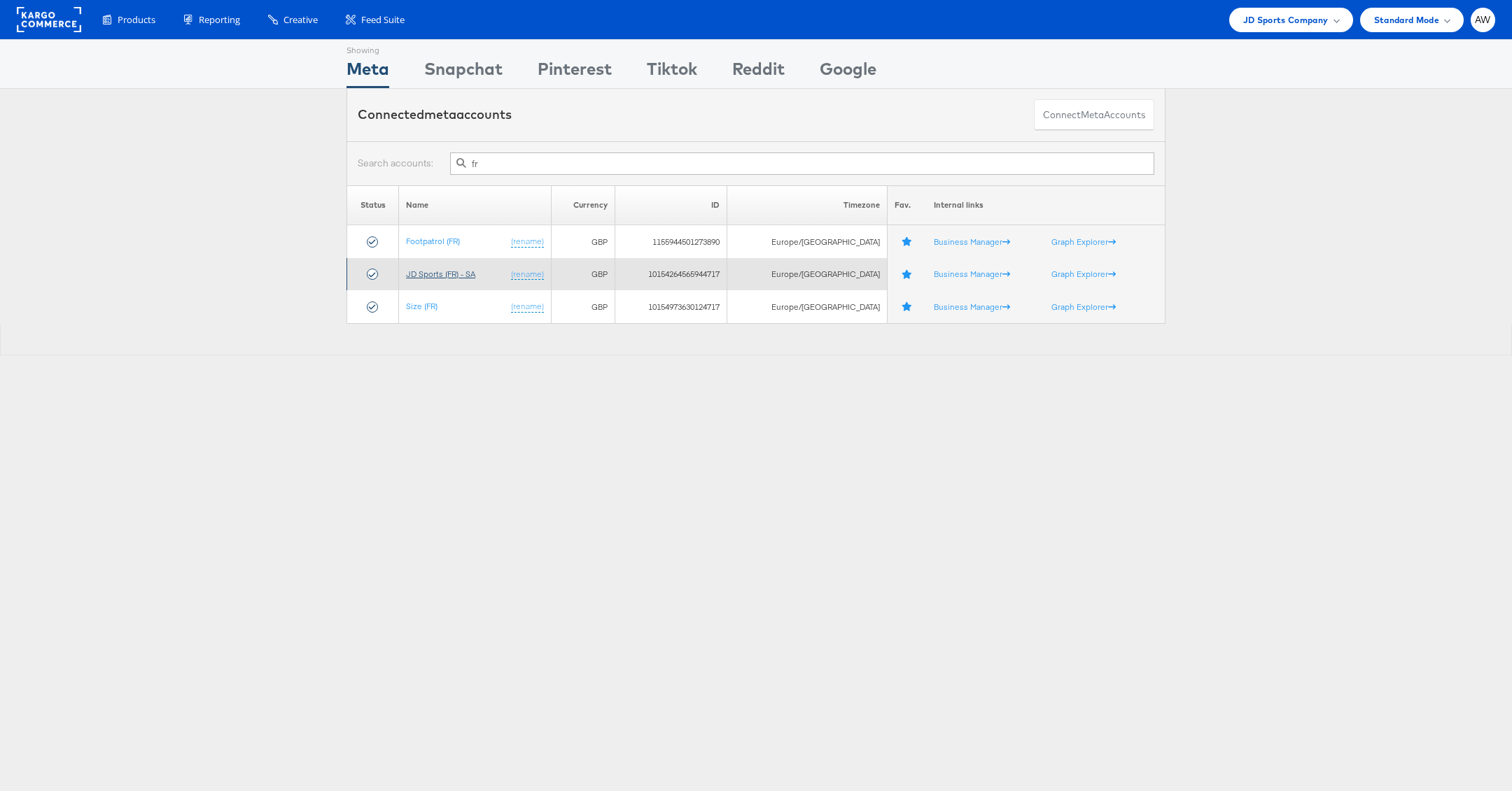
type input "fr"
click at [475, 273] on link "JD Sports (FR) - SA" at bounding box center [440, 273] width 69 height 11
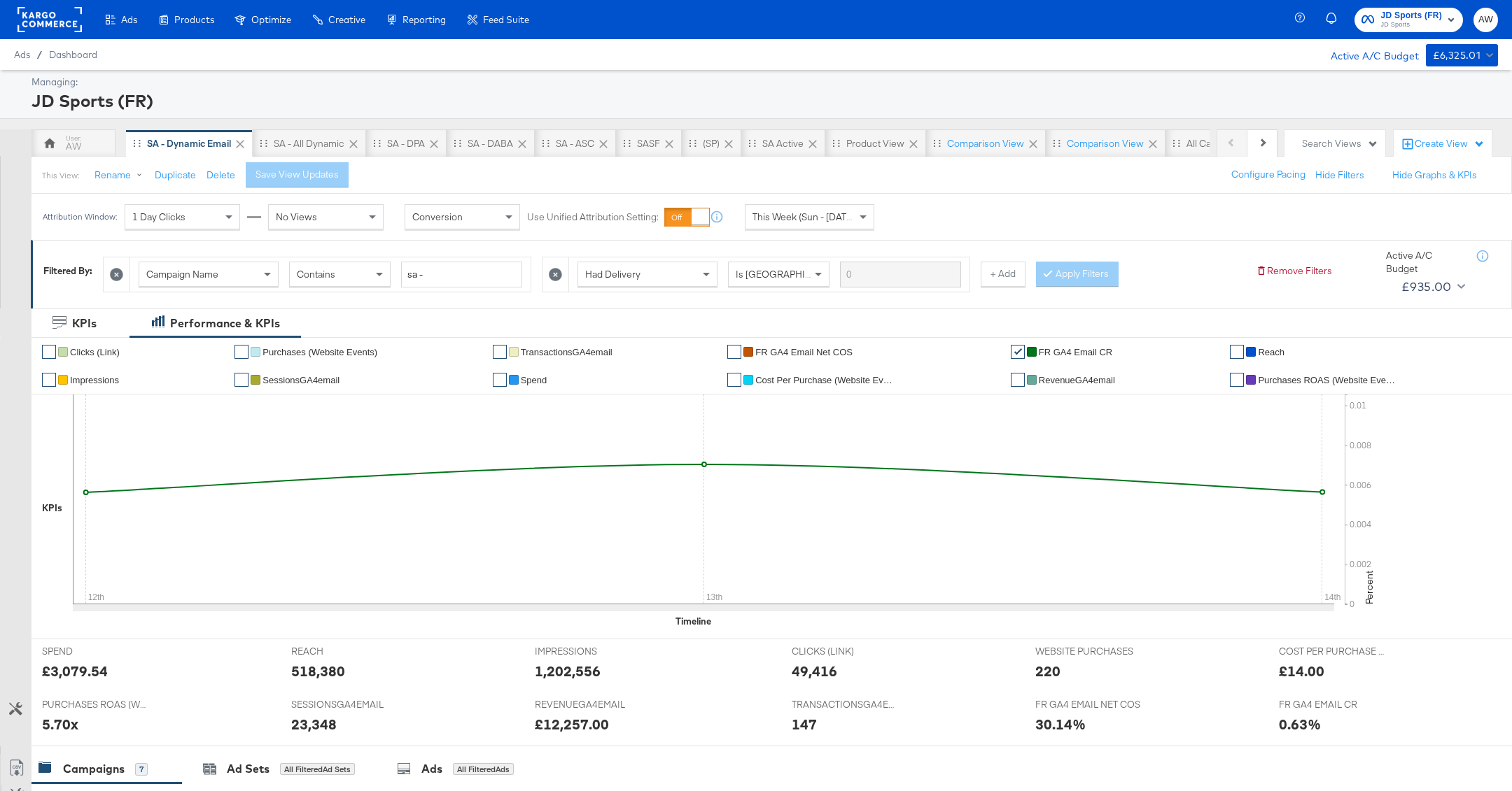
click at [550, 271] on icon at bounding box center [556, 274] width 13 height 13
click at [662, 270] on button "Apply Filters" at bounding box center [638, 274] width 83 height 25
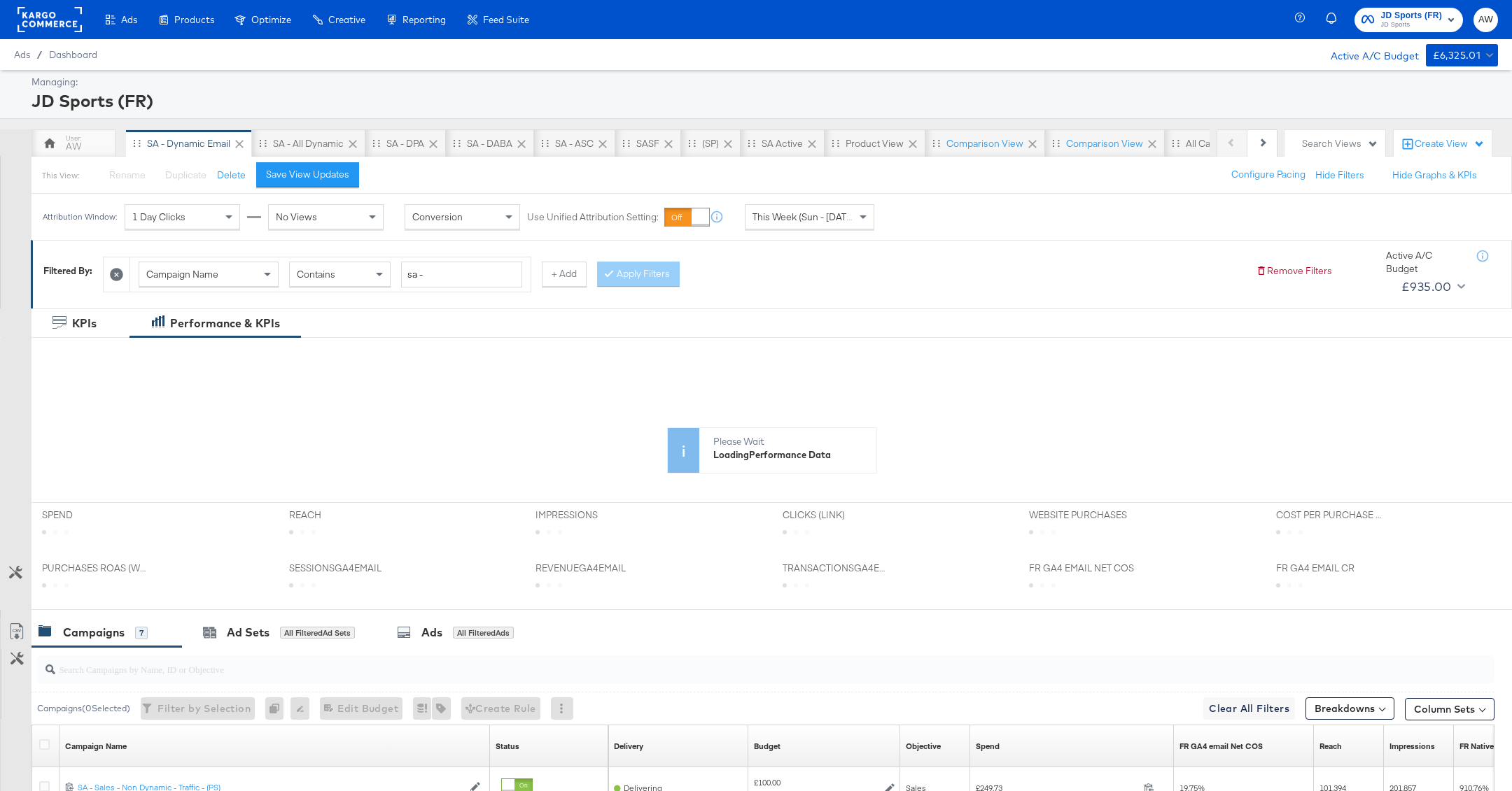
scroll to position [202, 0]
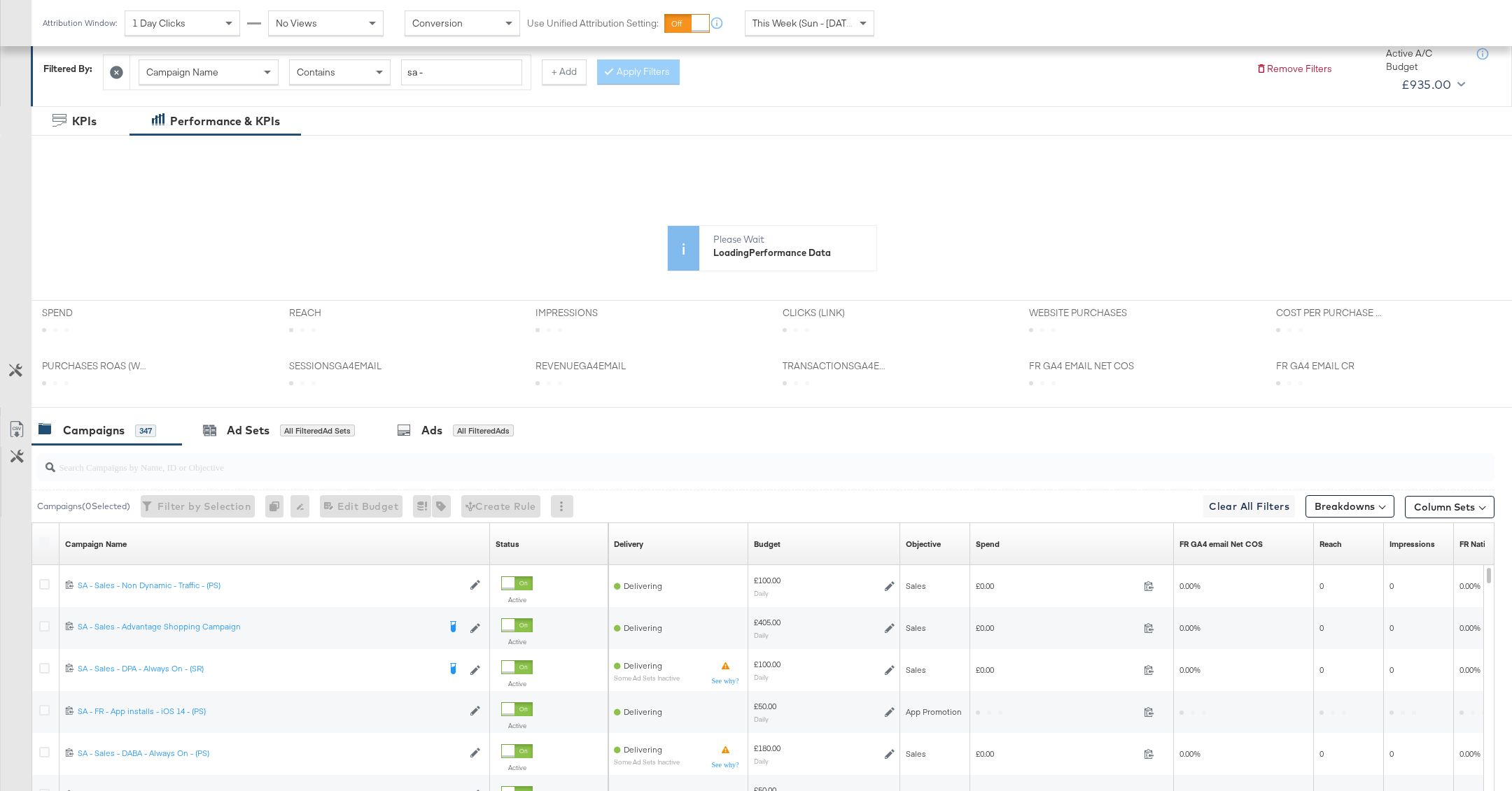
click at [411, 463] on input "search" at bounding box center [707, 461] width 1304 height 27
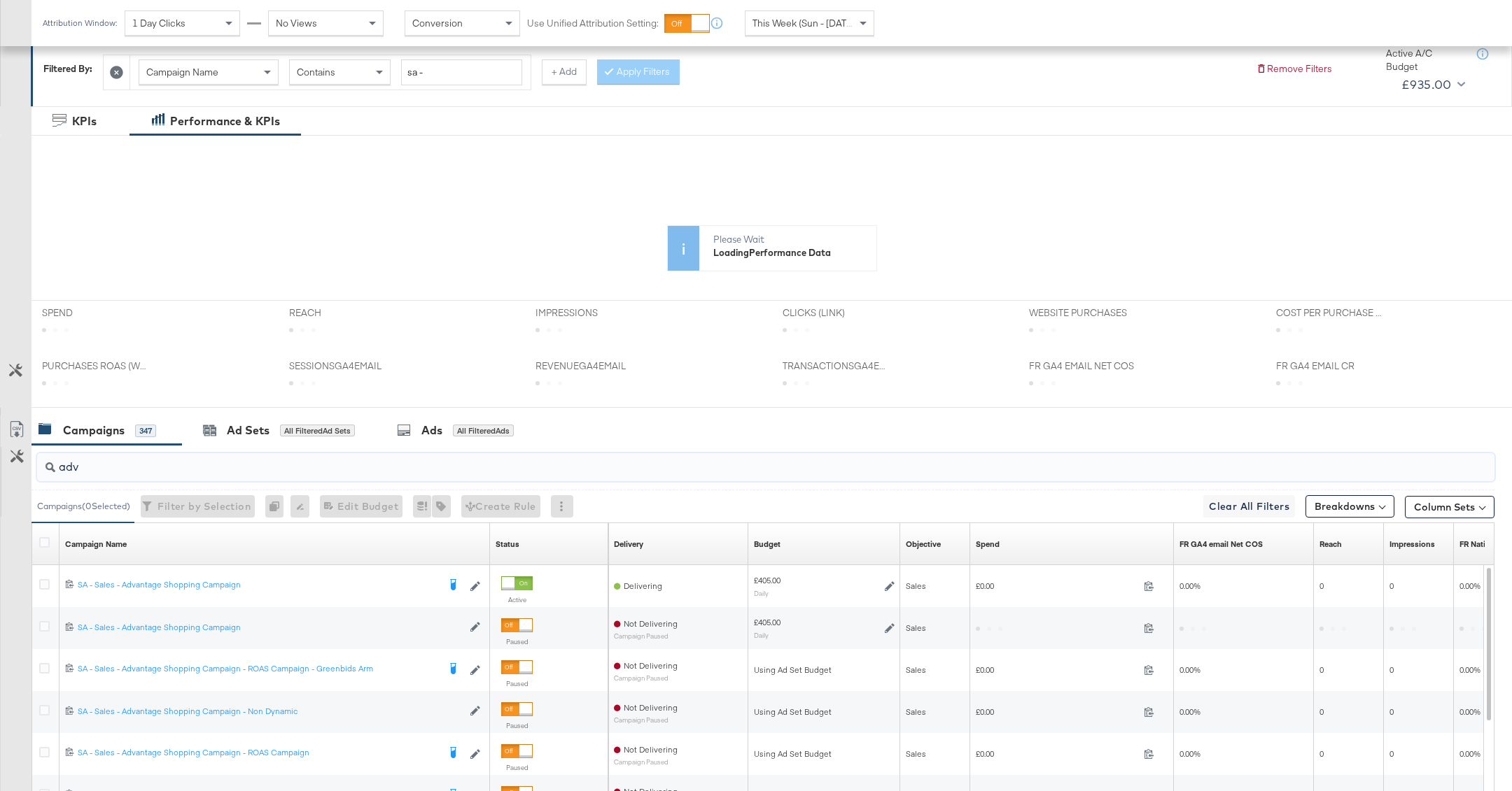
type input "adv"
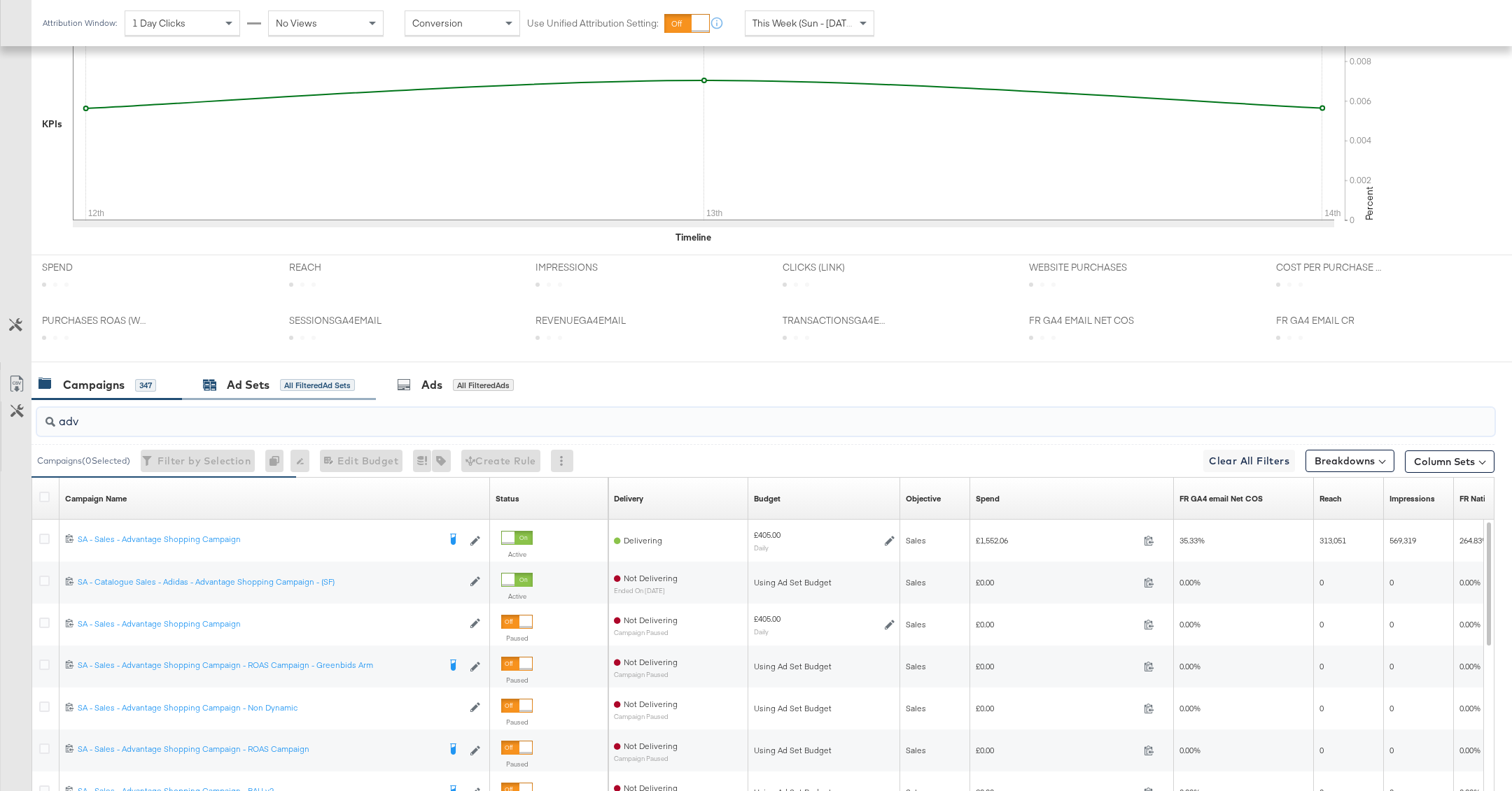
scroll to position [548, 0]
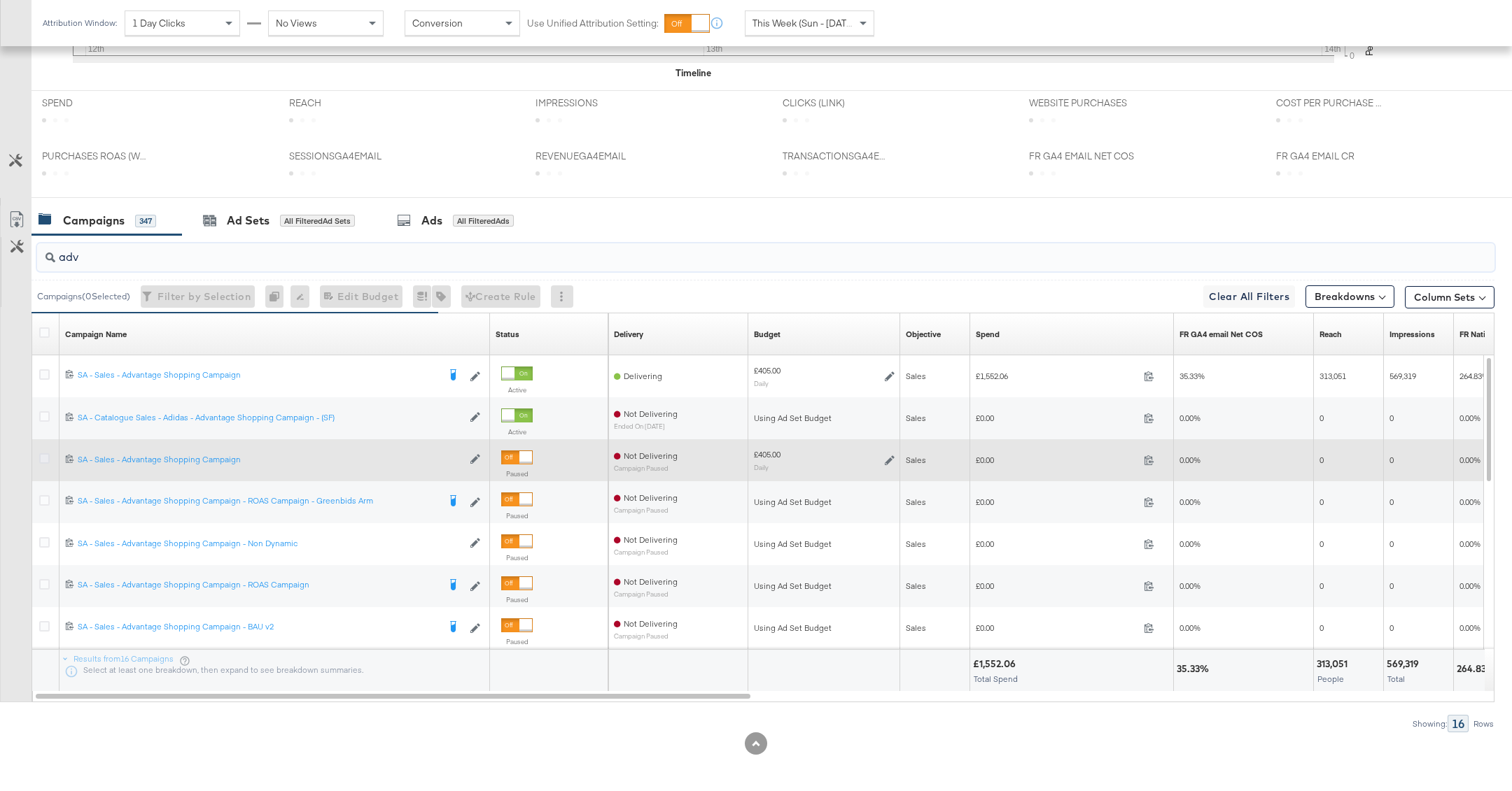
click at [44, 457] on icon at bounding box center [44, 458] width 11 height 11
click at [0, 0] on input "checkbox" at bounding box center [0, 0] width 0 height 0
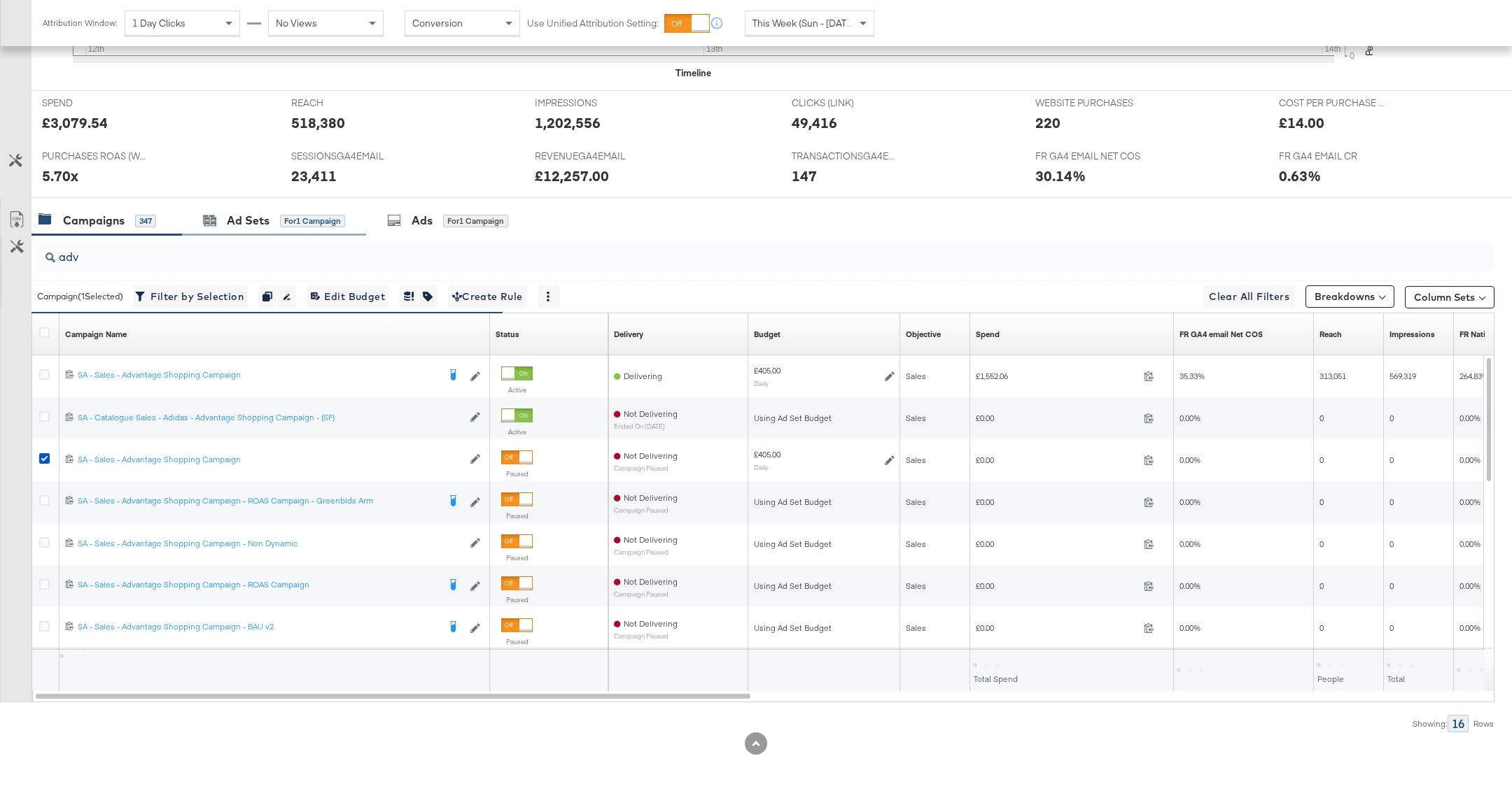
click at [266, 226] on div "Ad Sets for 1 Campaign" at bounding box center [274, 221] width 184 height 30
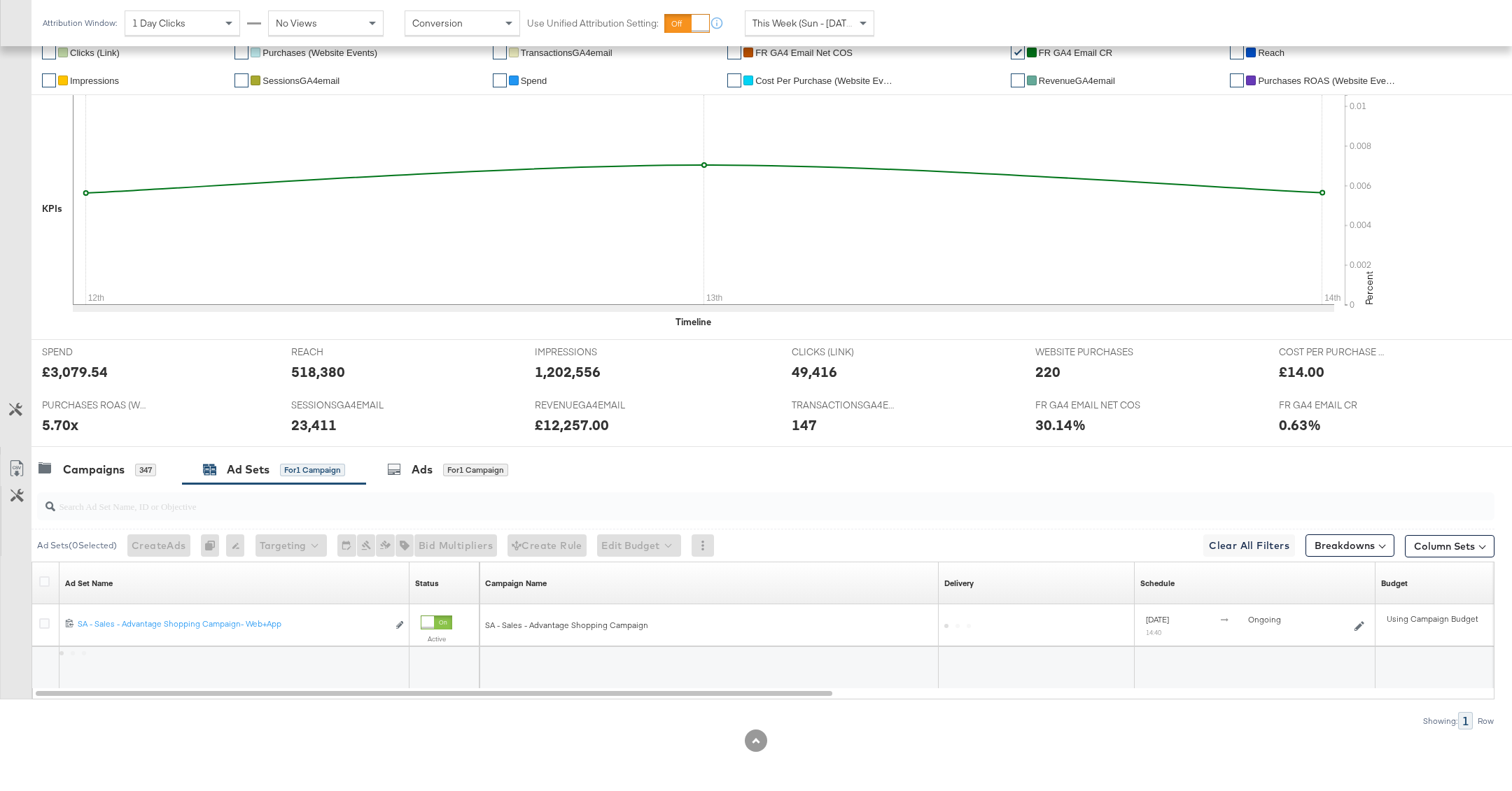
scroll to position [296, 0]
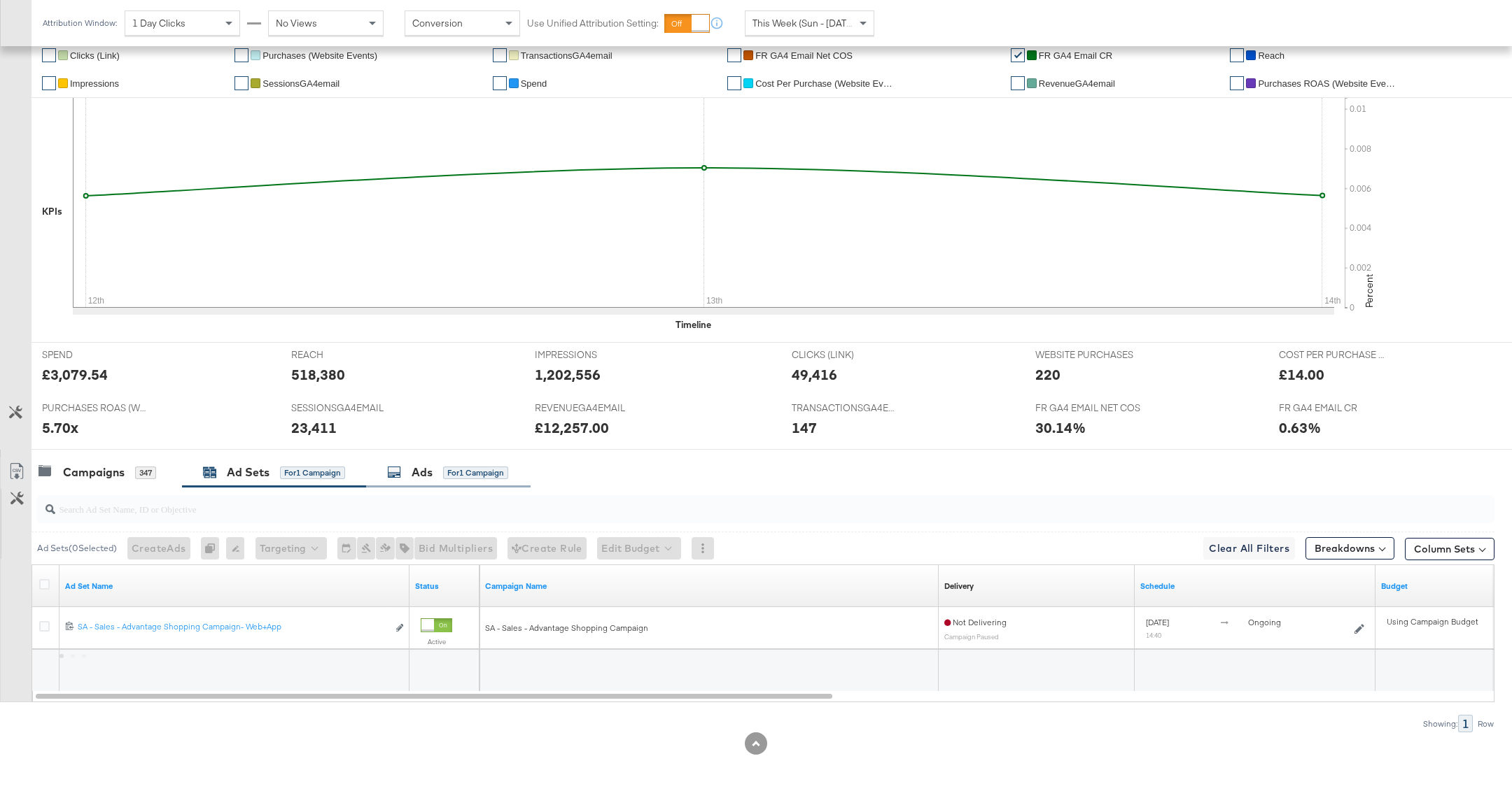
click at [460, 475] on div "for 1 Campaign" at bounding box center [476, 473] width 65 height 12
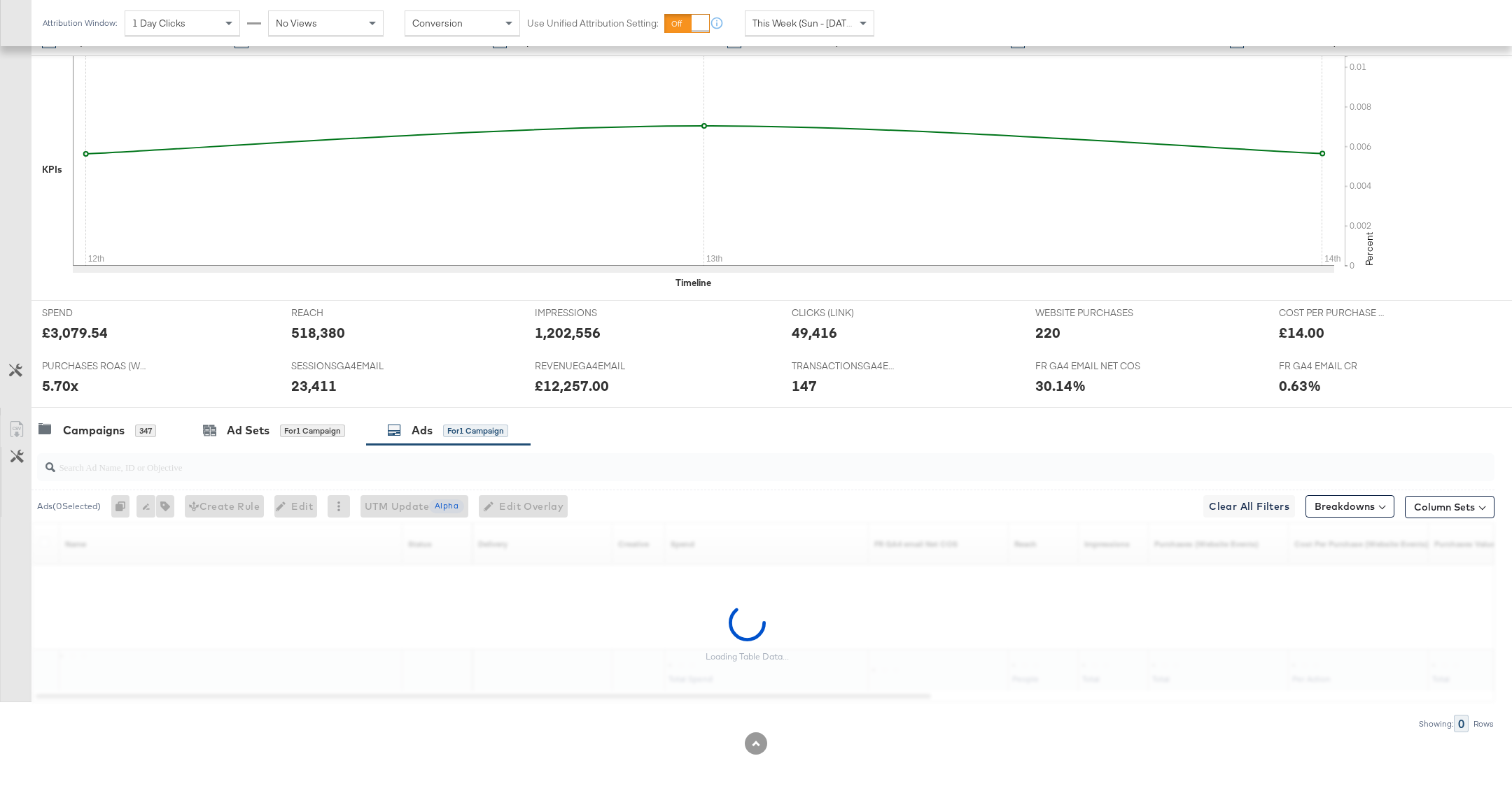
scroll to position [506, 0]
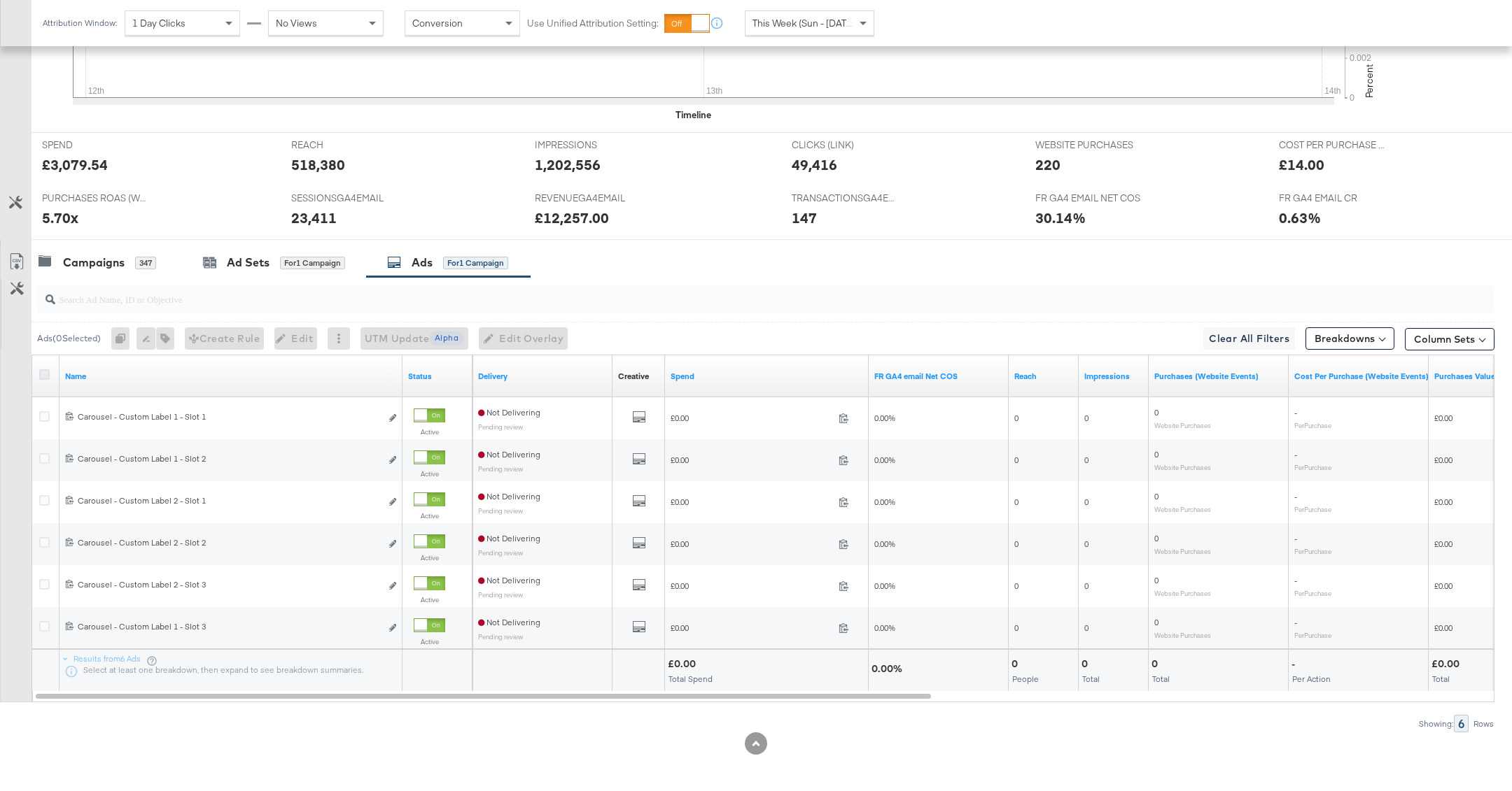
click at [43, 371] on icon at bounding box center [44, 374] width 11 height 11
click at [0, 0] on input "checkbox" at bounding box center [0, 0] width 0 height 0
click at [534, 333] on span "Edit Overlay Edit overlays for 6 ads" at bounding box center [515, 338] width 81 height 17
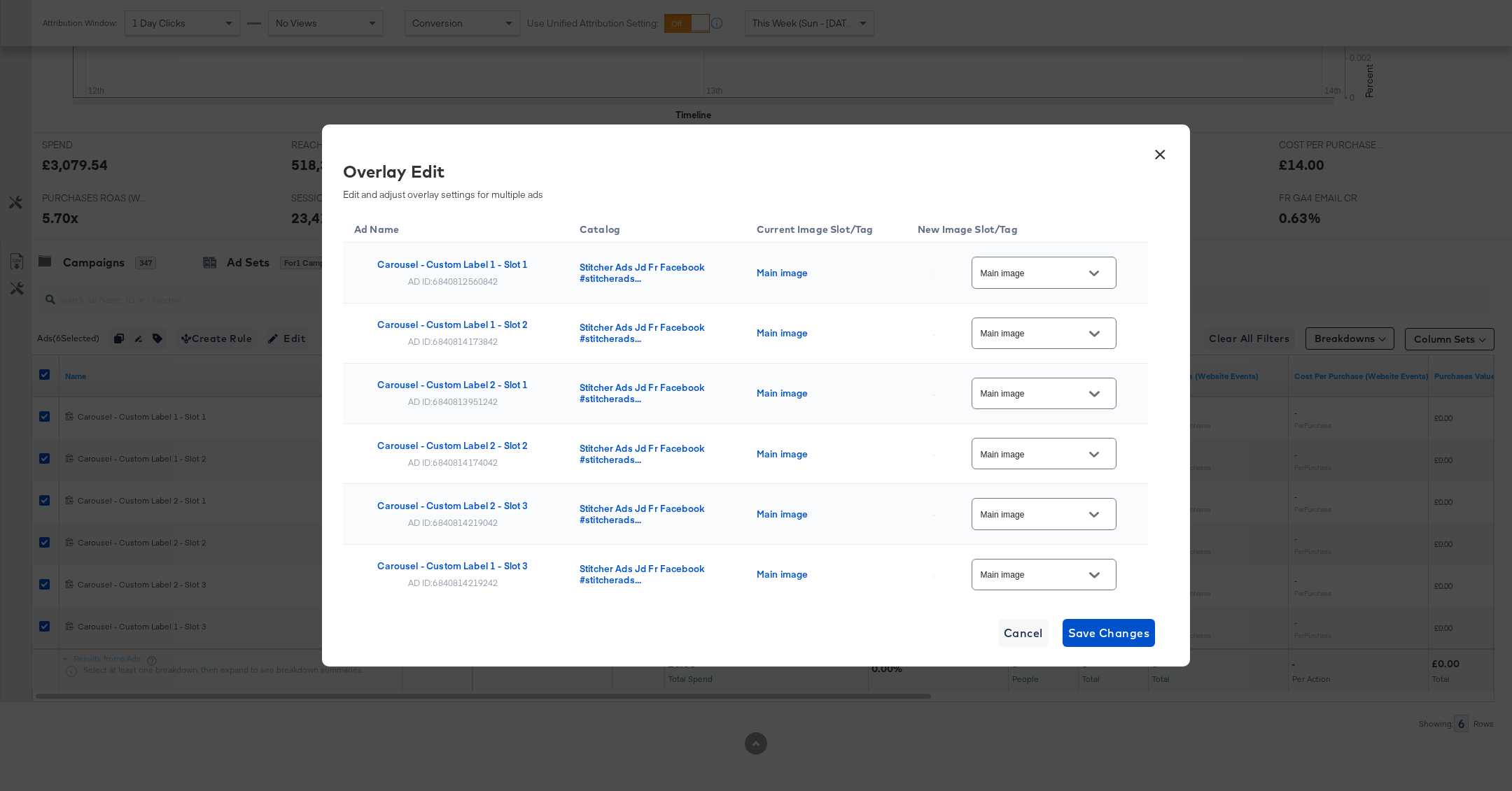
click at [1064, 280] on input "Main image" at bounding box center [1032, 273] width 110 height 16
click at [1053, 354] on div "single_ima..." at bounding box center [1053, 347] width 79 height 14
type input "single_image"
click at [1037, 335] on input "Main image" at bounding box center [1032, 334] width 110 height 16
click at [1055, 447] on div "multi_2" at bounding box center [1053, 439] width 79 height 14
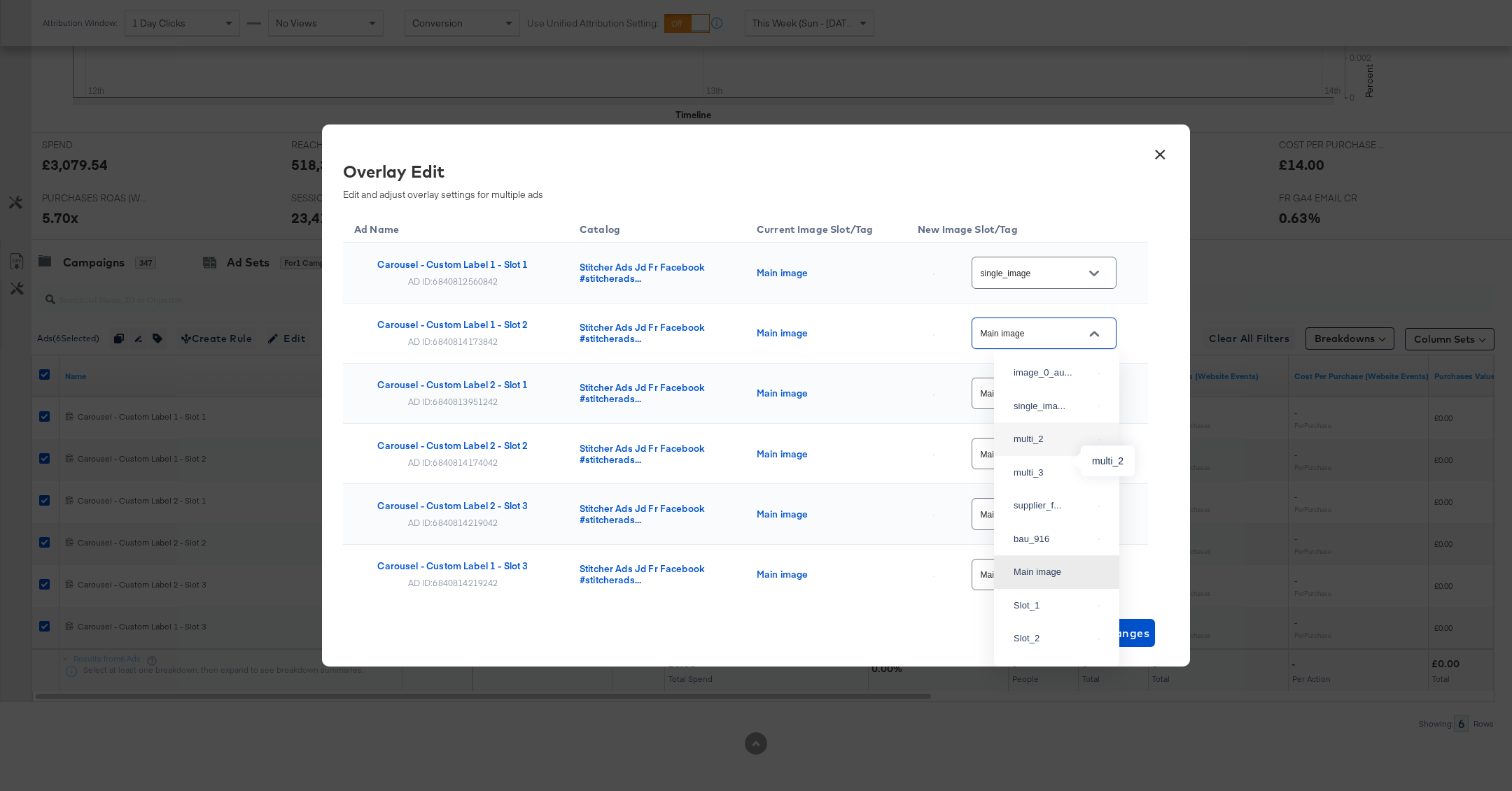
type input "multi_2"
click at [1036, 397] on input "Main image" at bounding box center [1032, 394] width 110 height 16
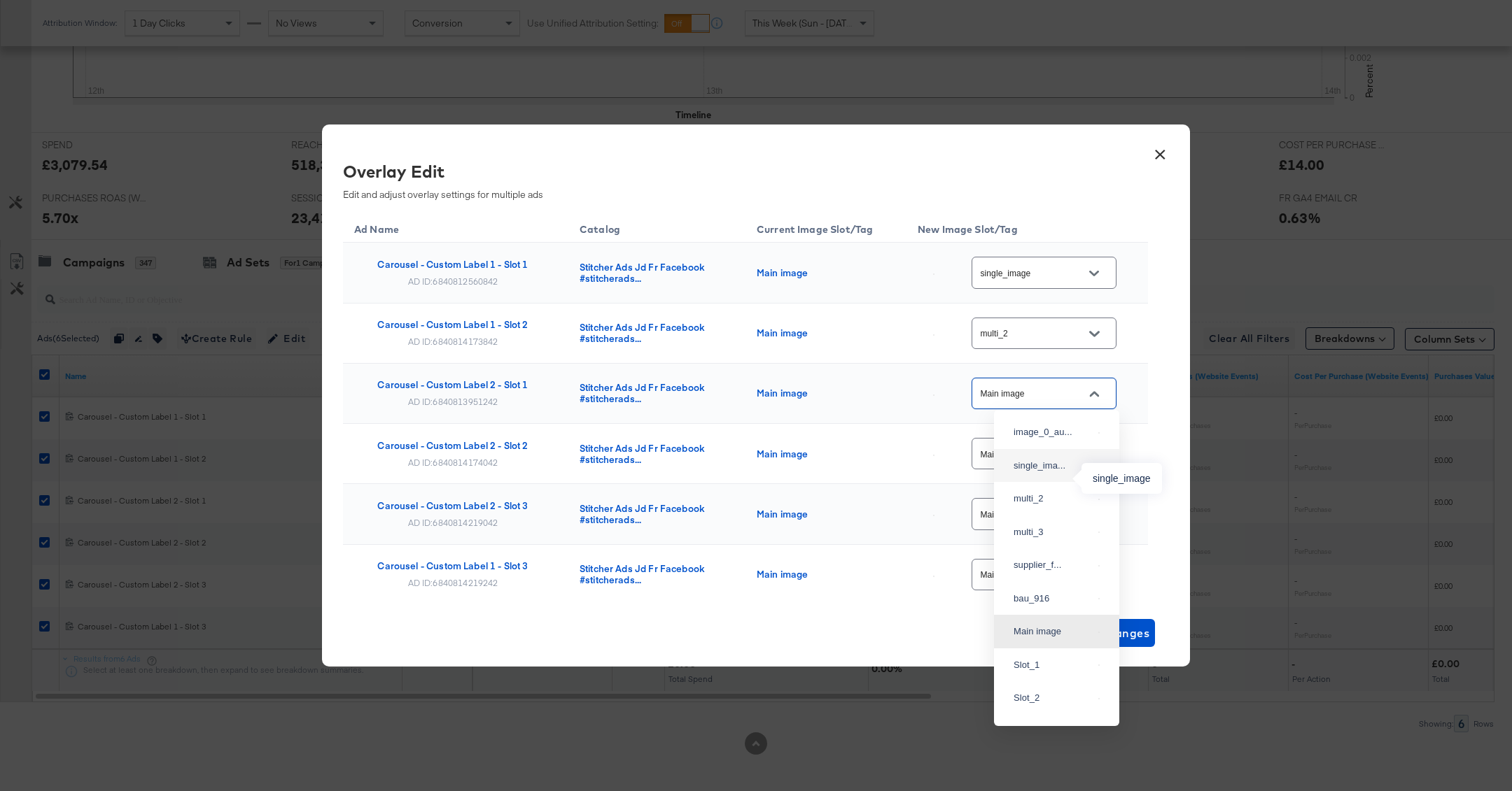
click at [1055, 473] on div "single_ima..." at bounding box center [1053, 466] width 79 height 14
type input "single_image"
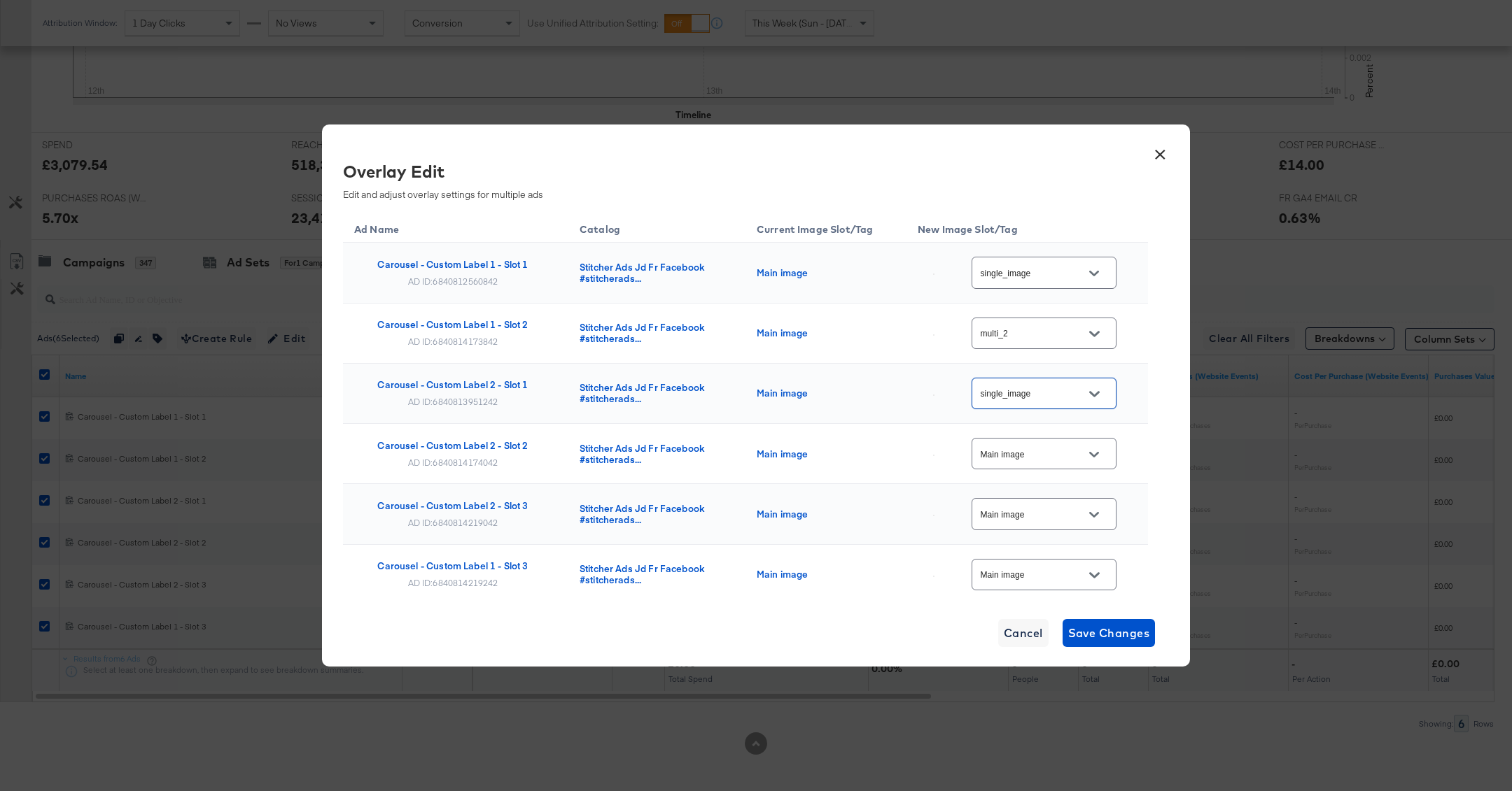
click at [1040, 447] on input "Main image" at bounding box center [1032, 454] width 110 height 16
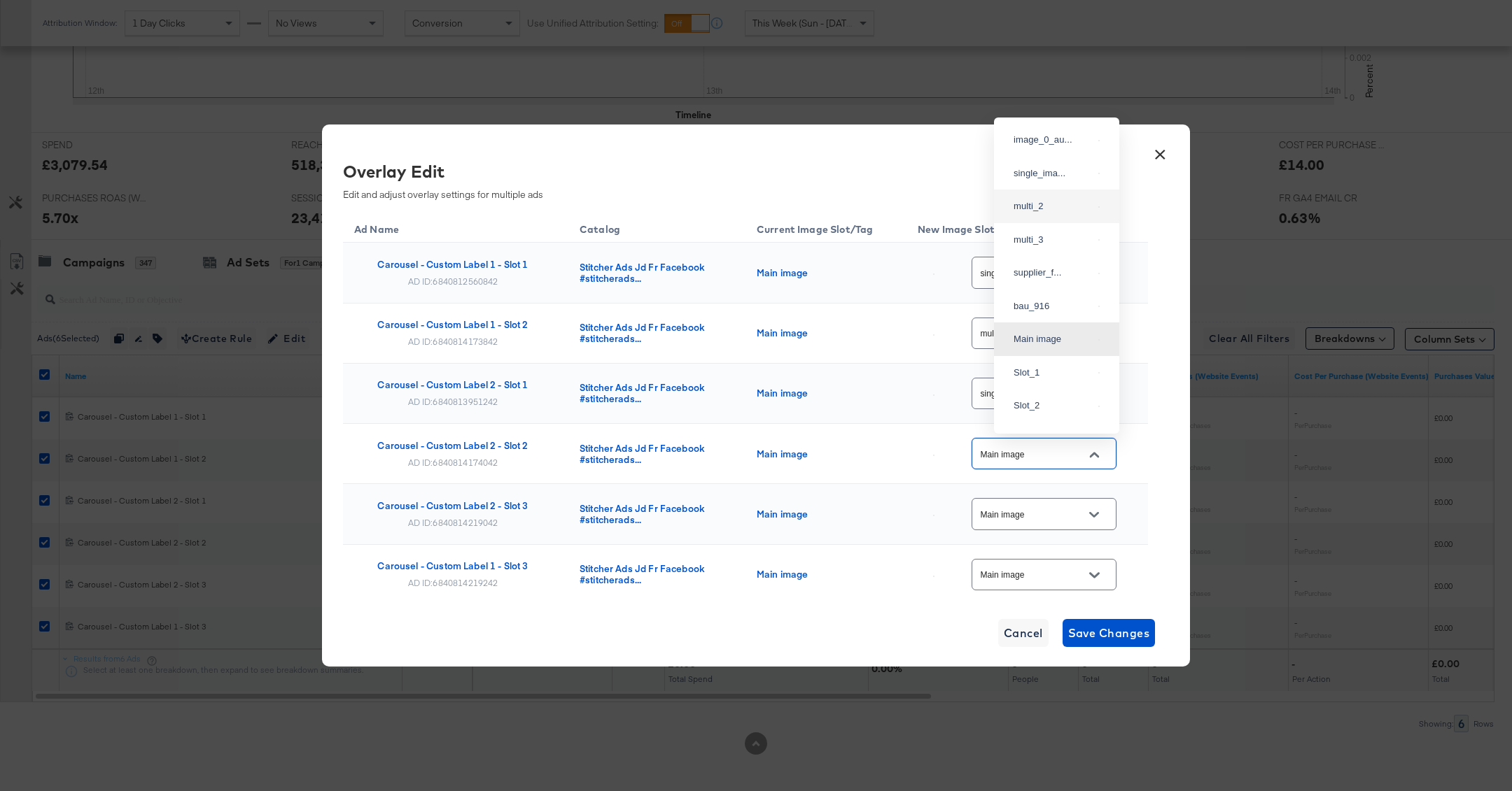
click at [1039, 219] on div "multi_2" at bounding box center [1056, 206] width 103 height 25
type input "multi_2"
click at [1053, 506] on input "Main image" at bounding box center [1032, 514] width 110 height 16
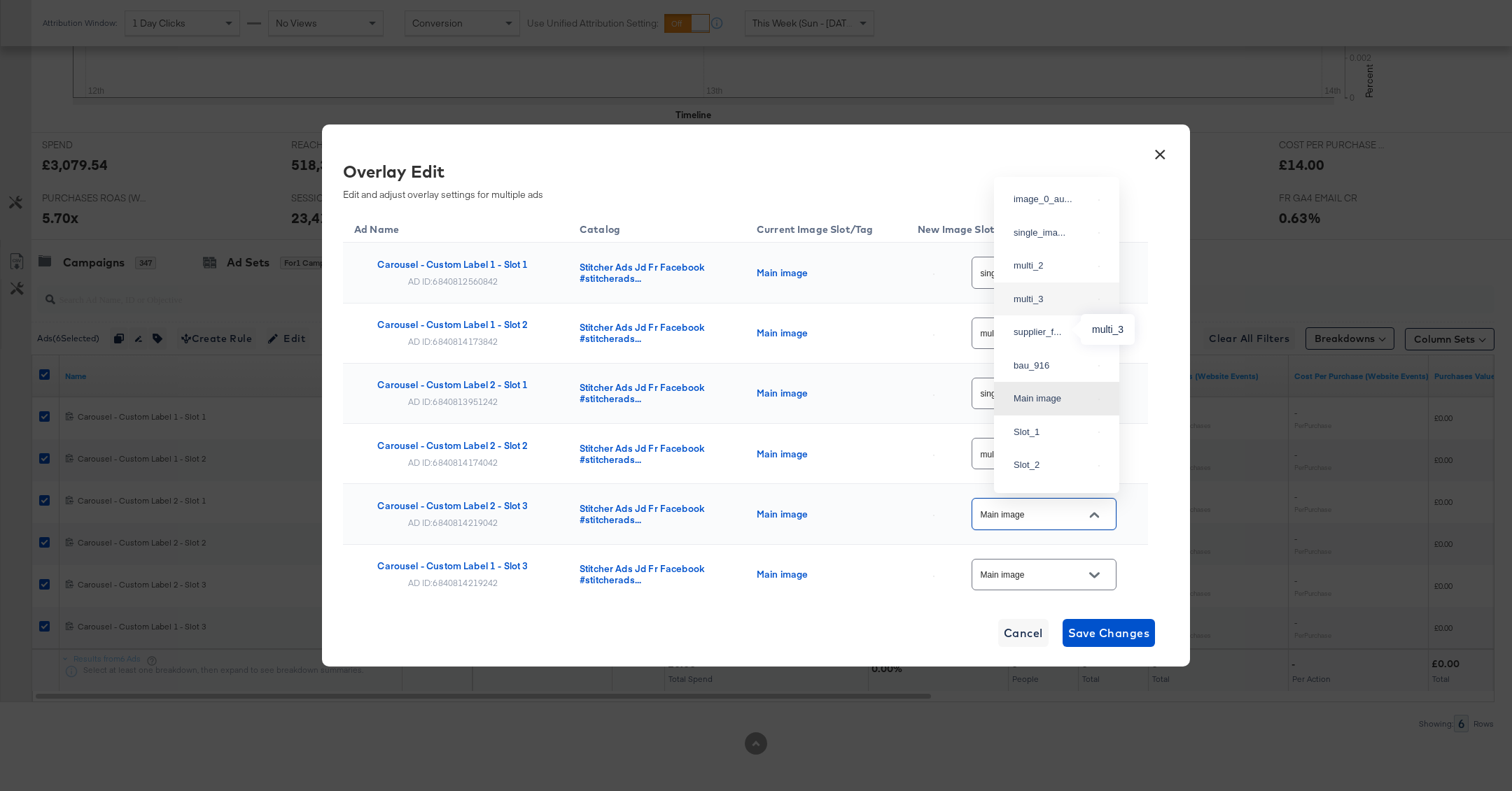
click at [1057, 307] on div "multi_3" at bounding box center [1053, 299] width 79 height 14
type input "multi_3"
click at [1074, 562] on div "Main image" at bounding box center [1044, 574] width 145 height 32
click at [1091, 576] on button "Open" at bounding box center [1095, 575] width 21 height 21
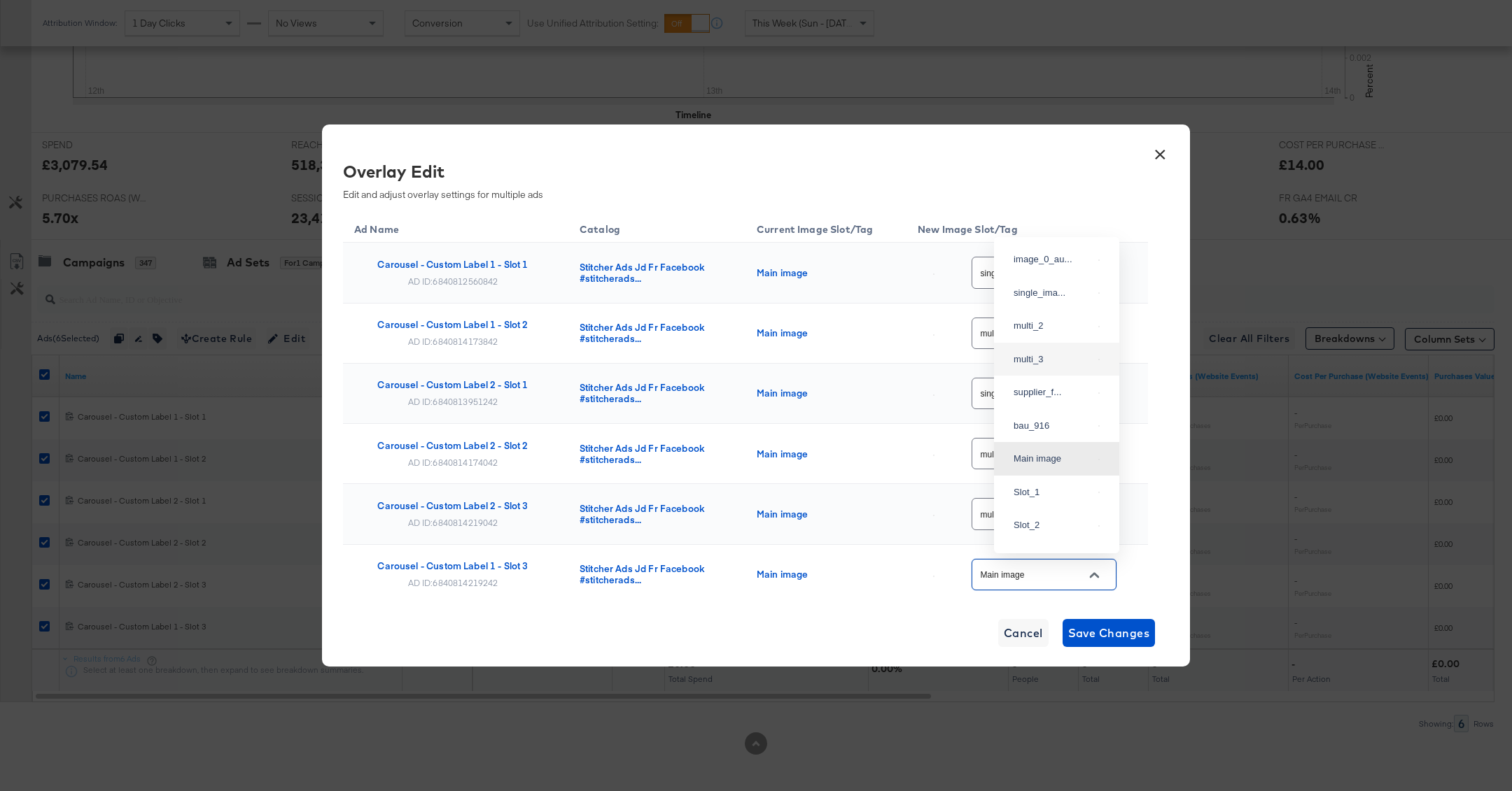
click at [1063, 366] on div "multi_3" at bounding box center [1053, 360] width 79 height 14
type input "multi_3"
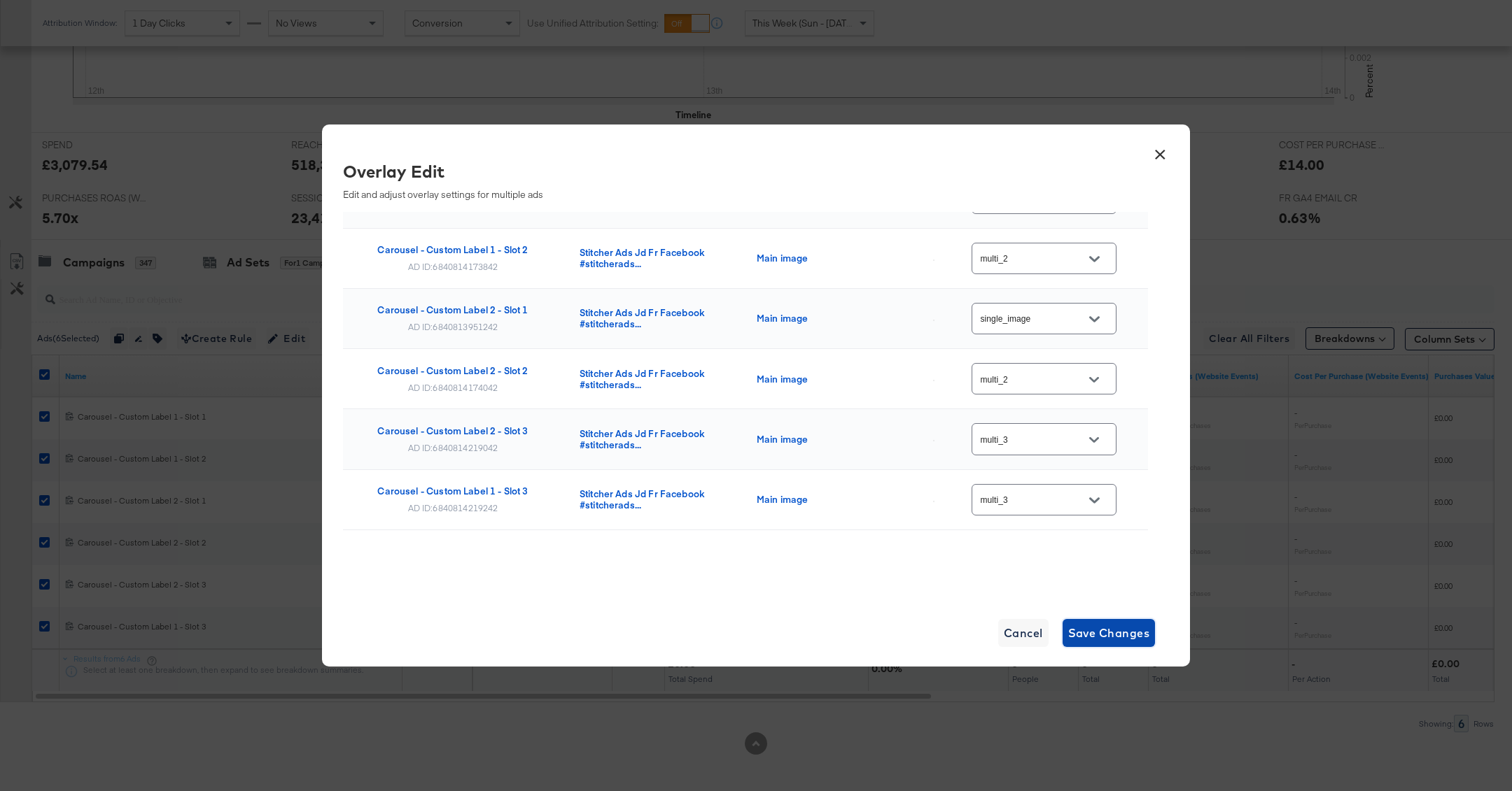
click at [1118, 637] on span "Save Changes" at bounding box center [1109, 633] width 82 height 19
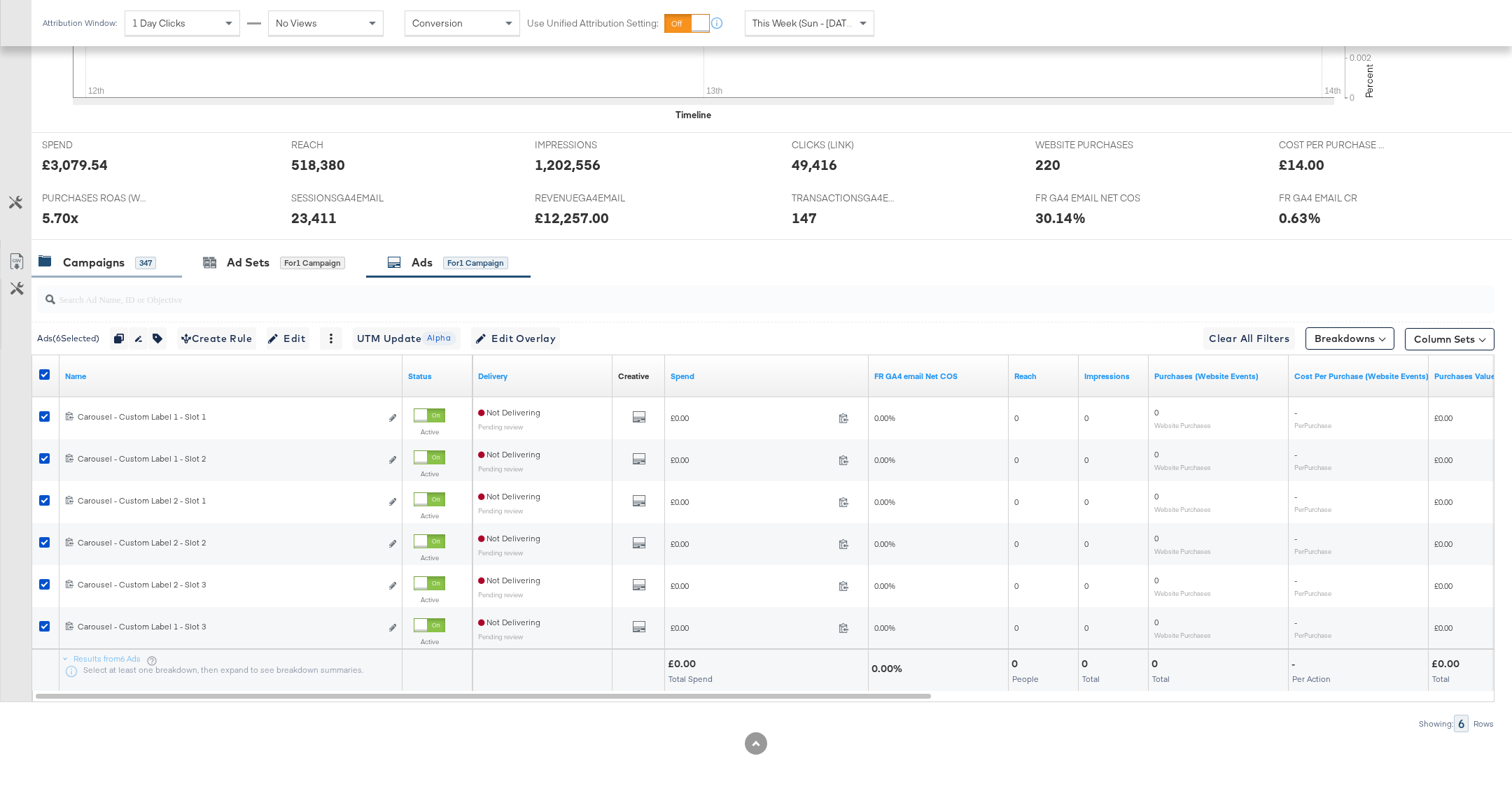
click at [127, 270] on div "Campaigns 347" at bounding box center [106, 262] width 151 height 30
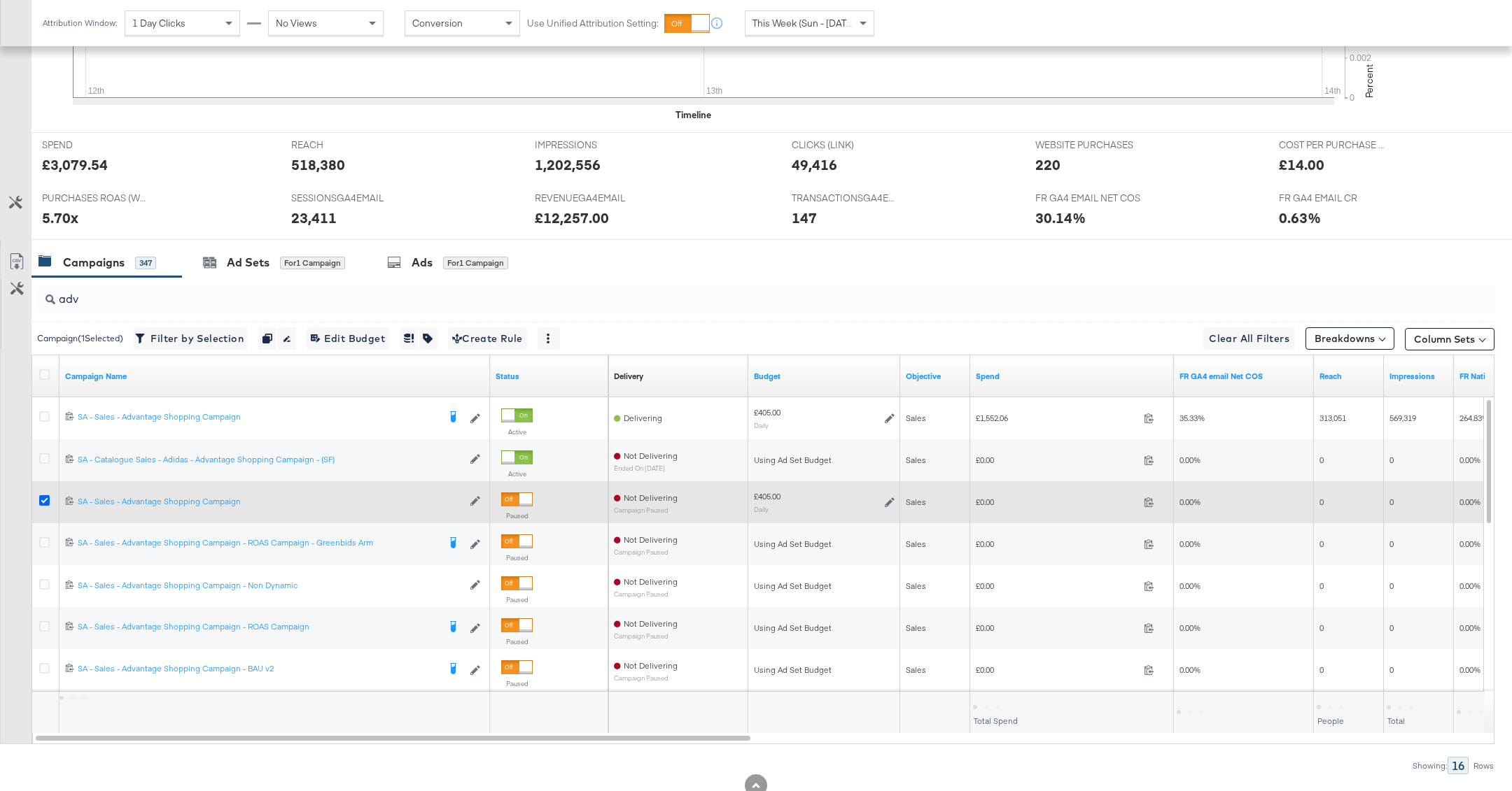
click at [47, 498] on icon at bounding box center [44, 500] width 11 height 11
click at [0, 0] on input "checkbox" at bounding box center [0, 0] width 0 height 0
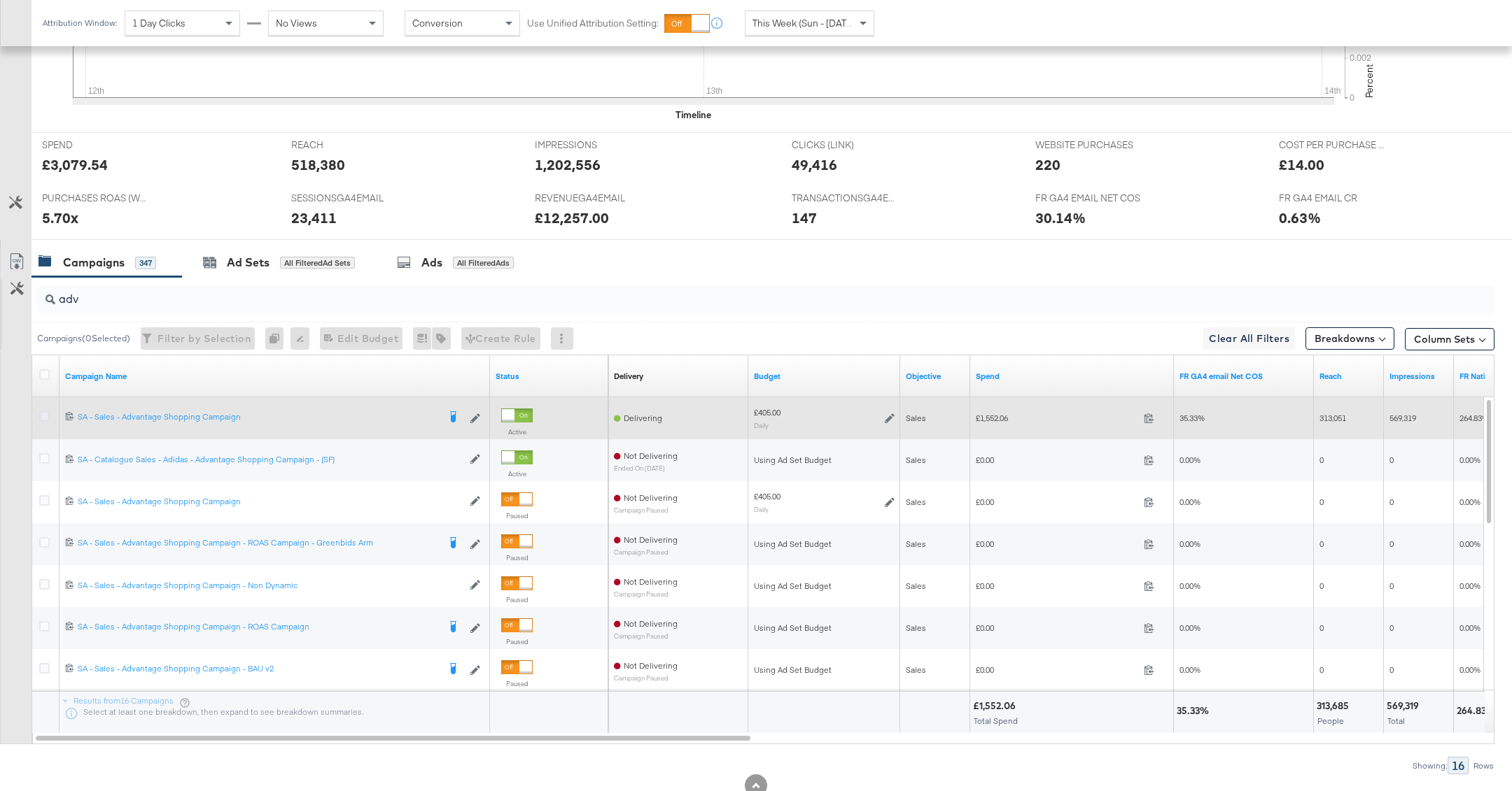
click at [40, 411] on icon at bounding box center [44, 416] width 11 height 11
click at [0, 0] on input "checkbox" at bounding box center [0, 0] width 0 height 0
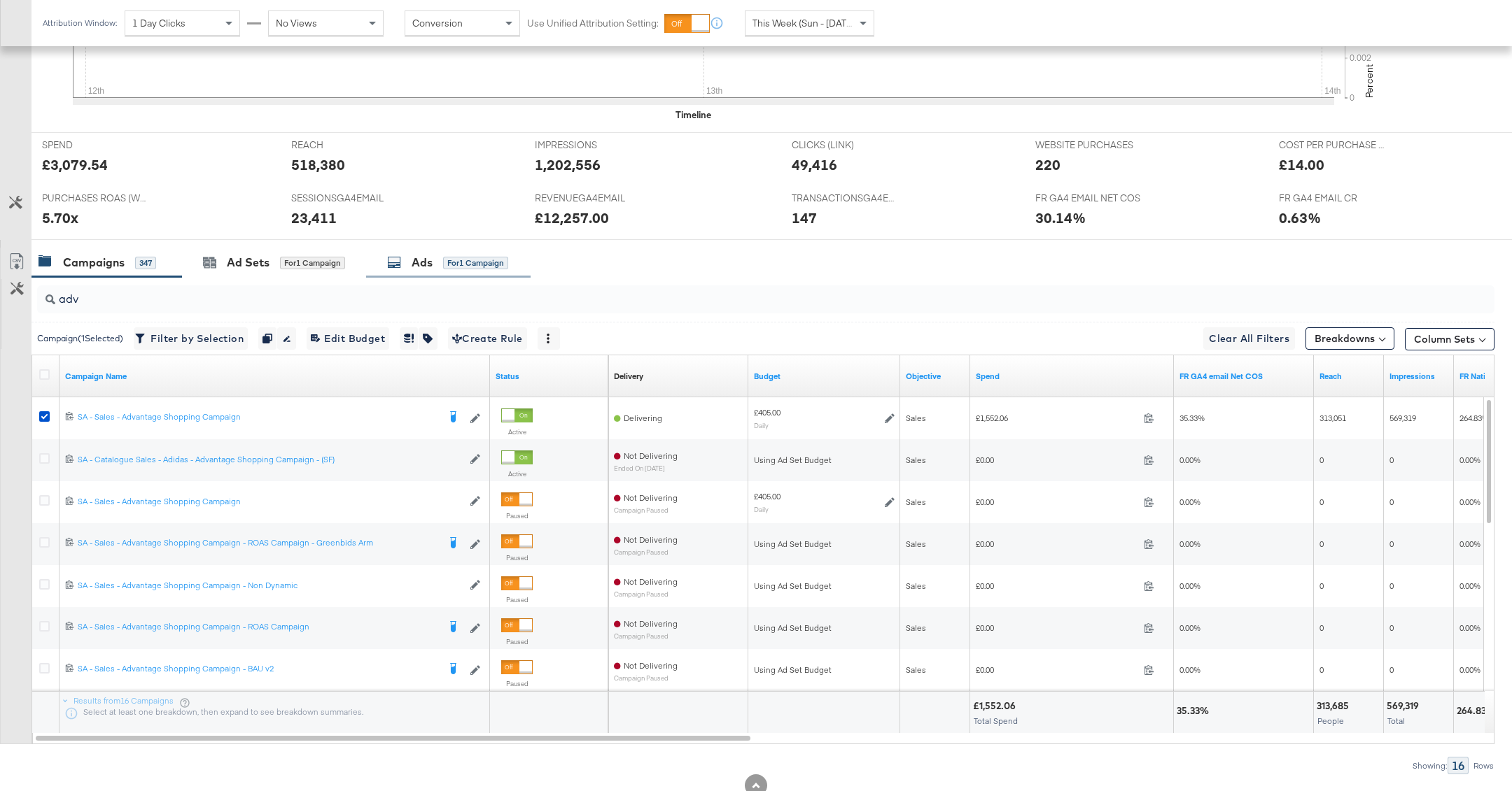
click at [466, 256] on span "for 1 Campaign" at bounding box center [476, 262] width 65 height 12
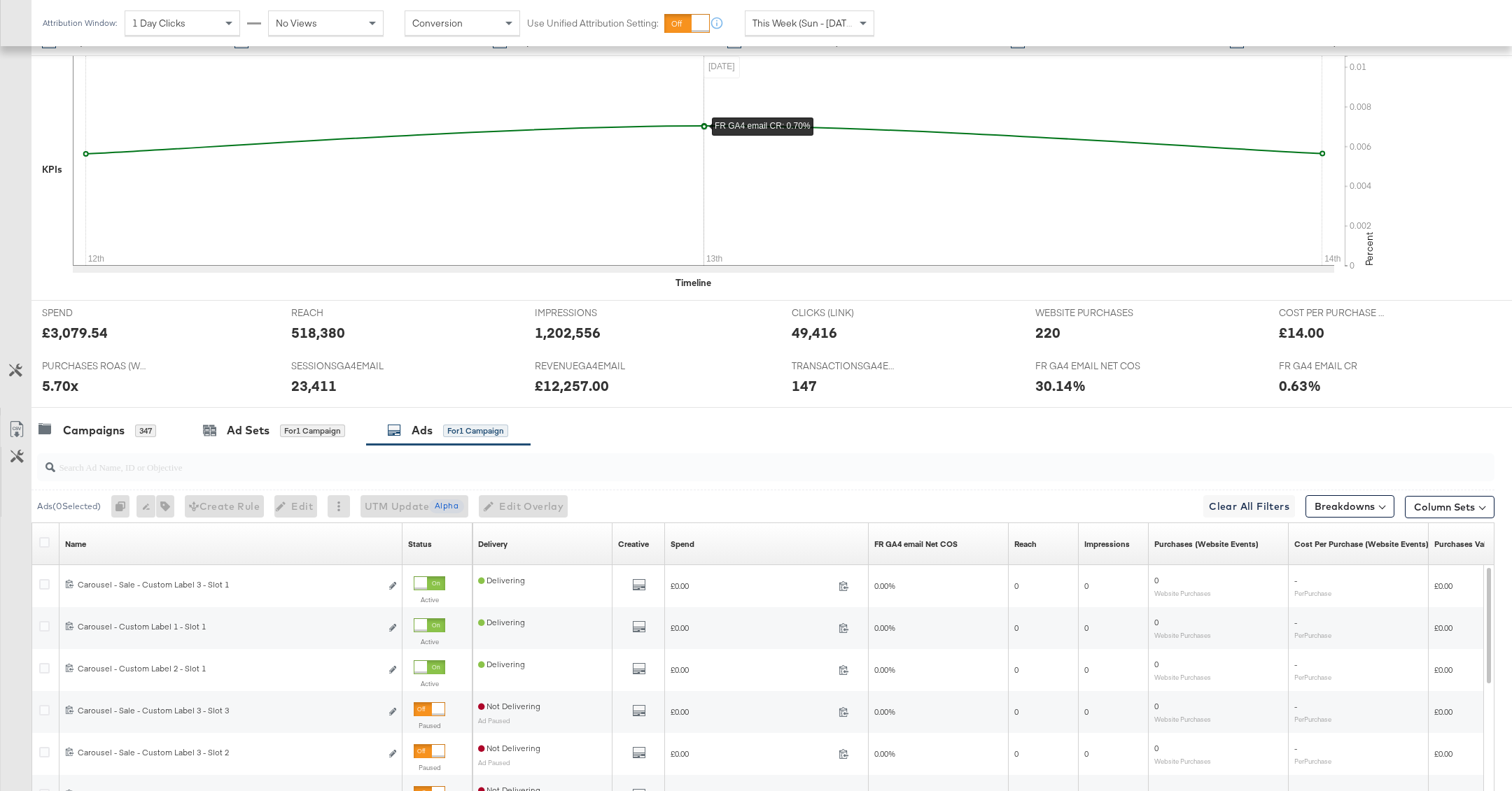
scroll to position [506, 0]
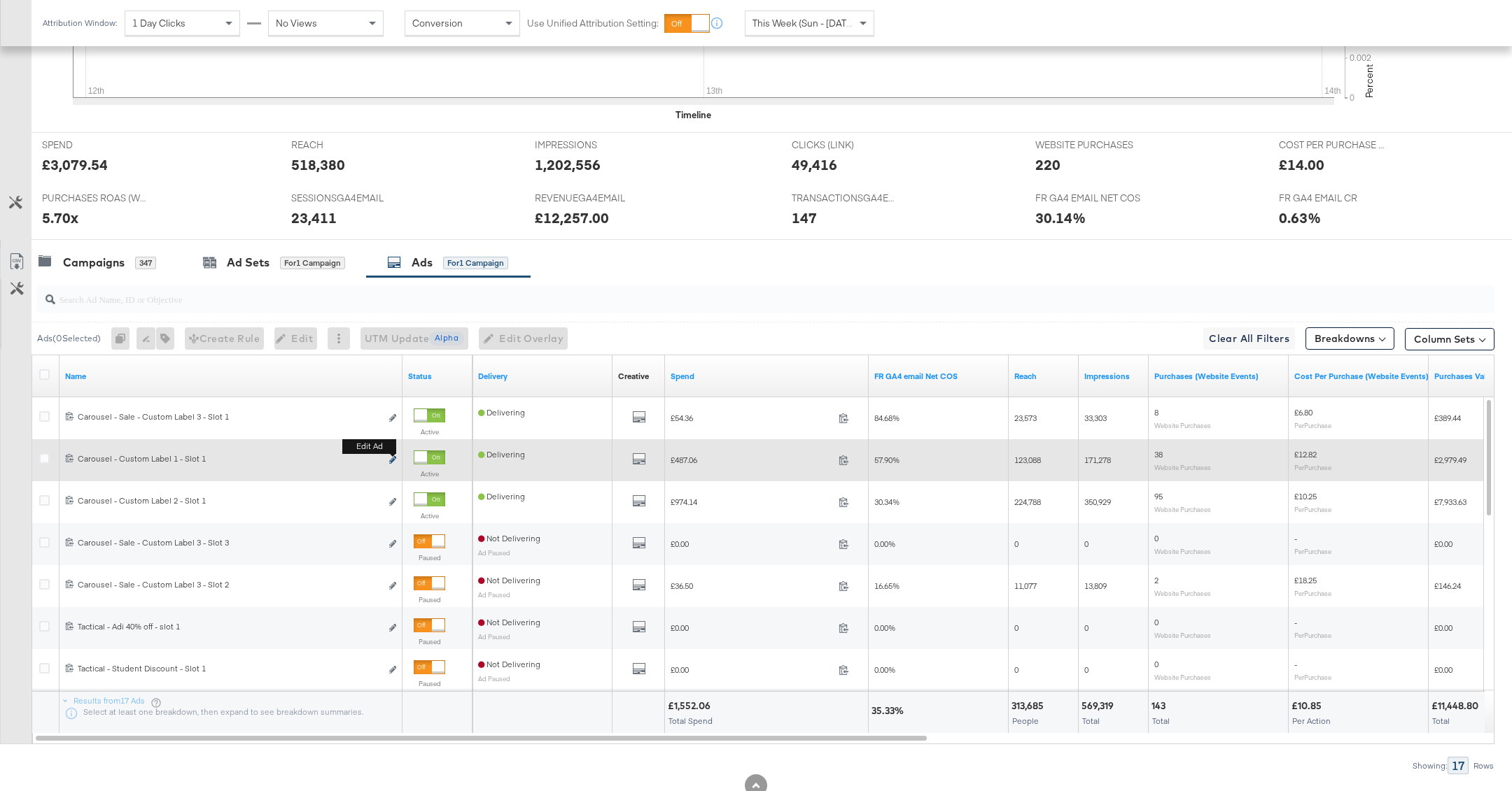
click at [391, 456] on icon "link" at bounding box center [392, 460] width 7 height 8
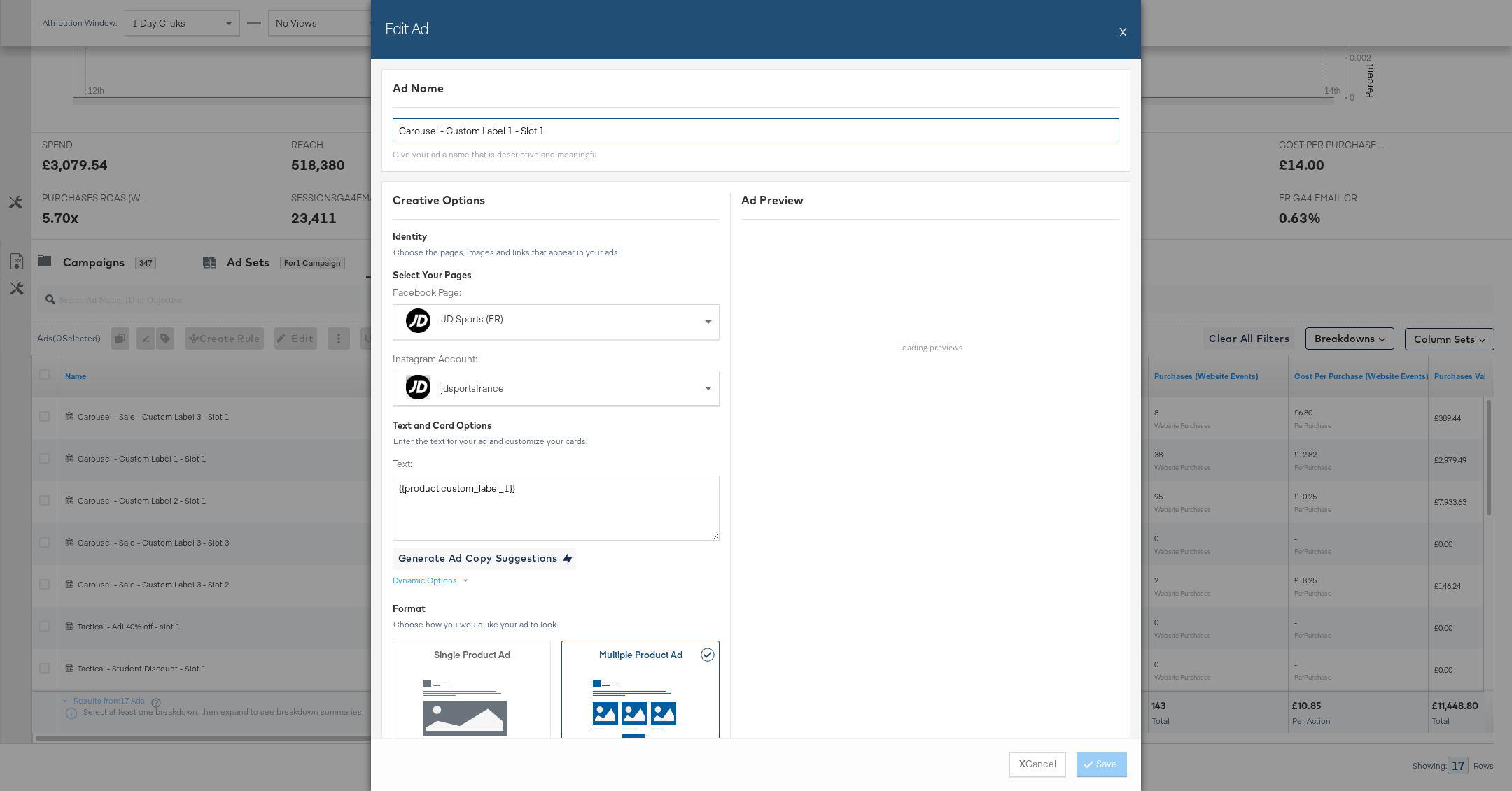
click at [563, 134] on input "Carousel - Custom Label 1 - Slot 1" at bounding box center [755, 130] width 726 height 26
click at [1121, 29] on button "X" at bounding box center [1123, 31] width 8 height 28
